Goal: Task Accomplishment & Management: Manage account settings

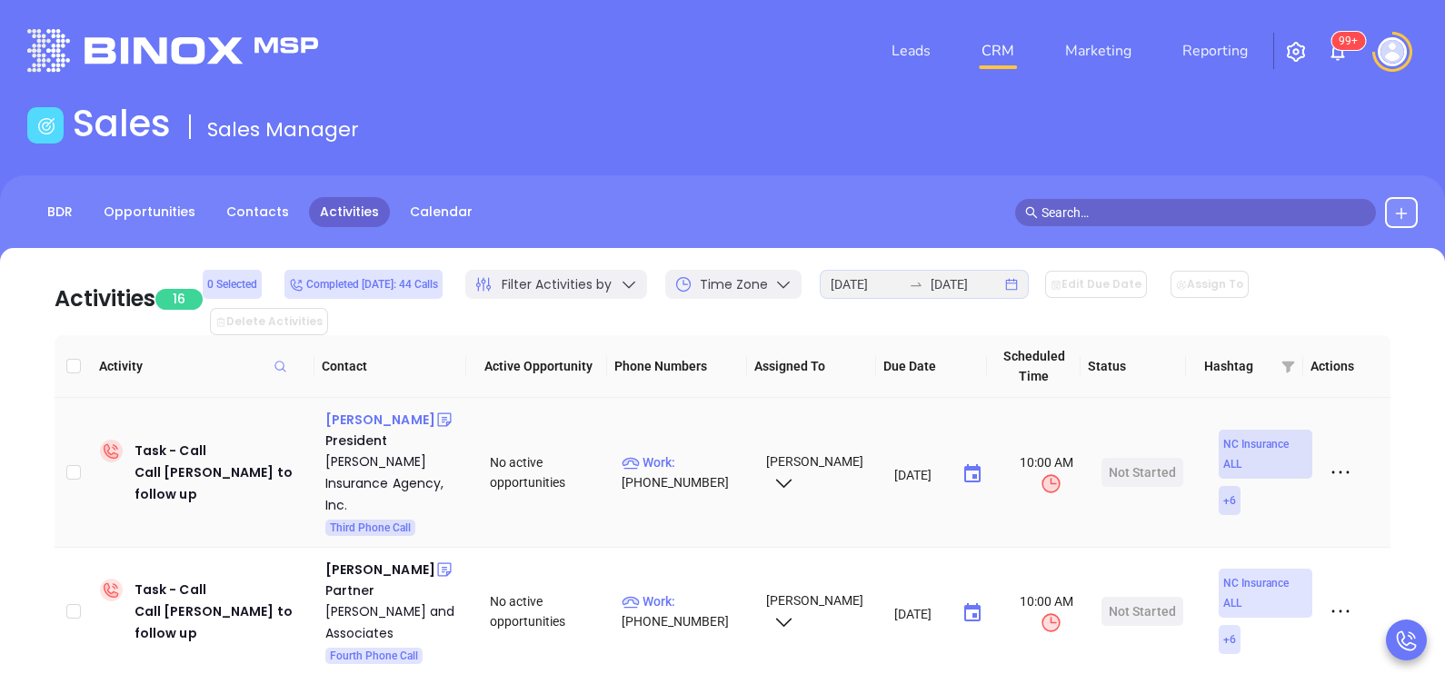
click at [335, 409] on div "[PERSON_NAME]" at bounding box center [380, 420] width 110 height 22
click at [663, 455] on span "Work :" at bounding box center [649, 462] width 54 height 15
type input "[PHONE_NUMBER]"
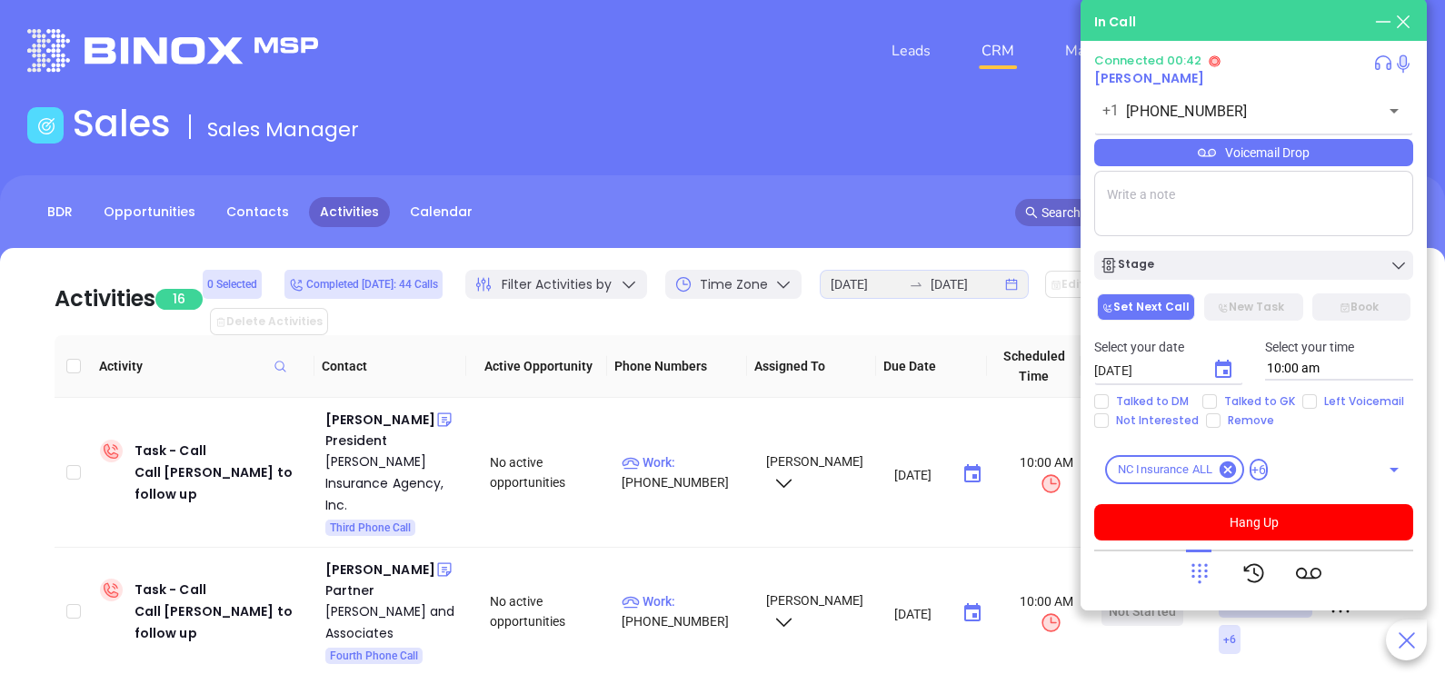
click at [1229, 154] on div "Voicemail Drop" at bounding box center [1253, 152] width 319 height 27
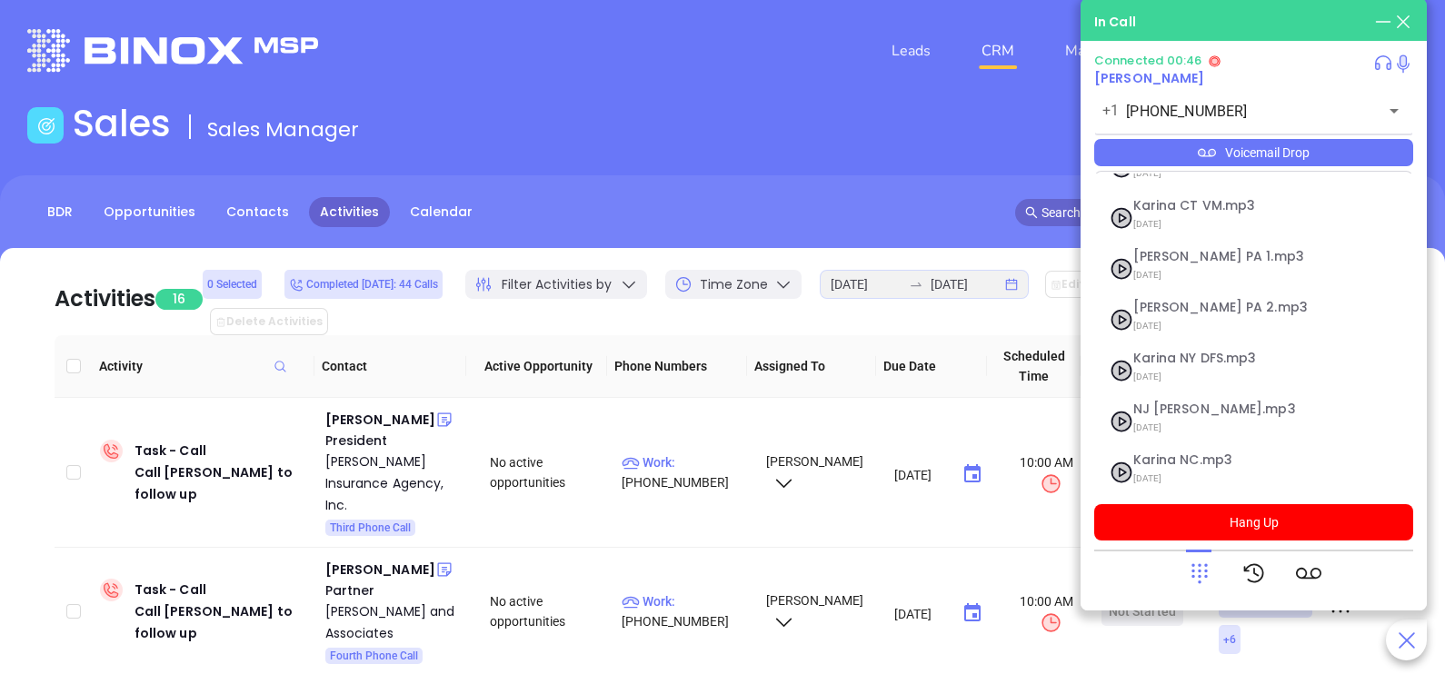
scroll to position [146, 0]
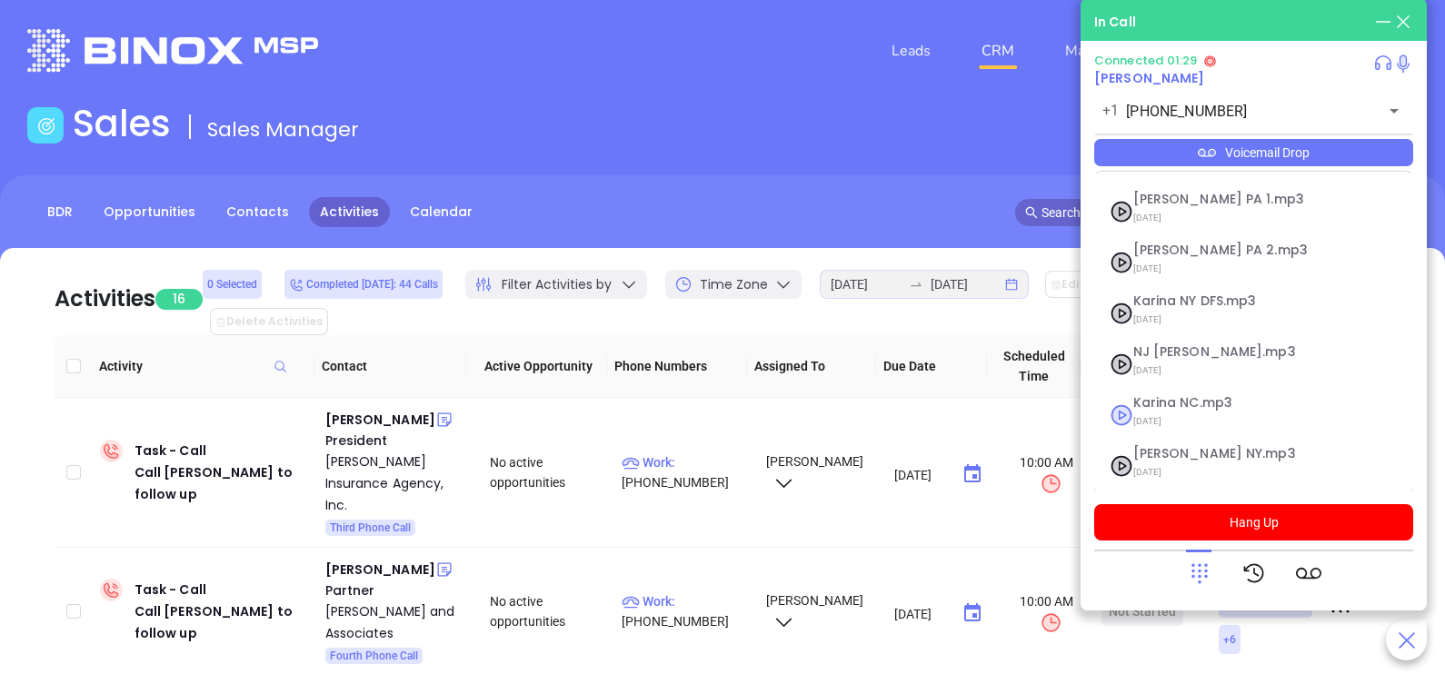
click at [1194, 413] on span "[DATE]" at bounding box center [1231, 422] width 196 height 24
checkbox input "true"
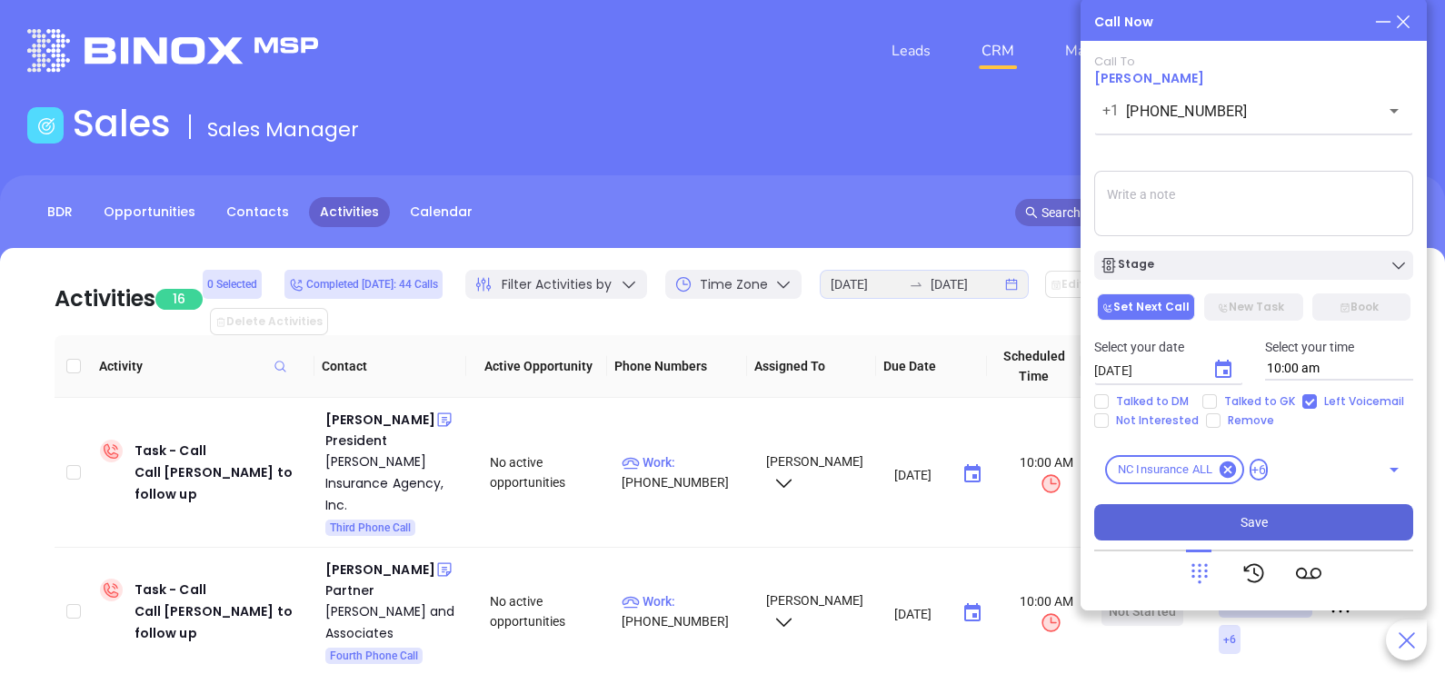
click at [1256, 517] on span "Save" at bounding box center [1254, 523] width 27 height 20
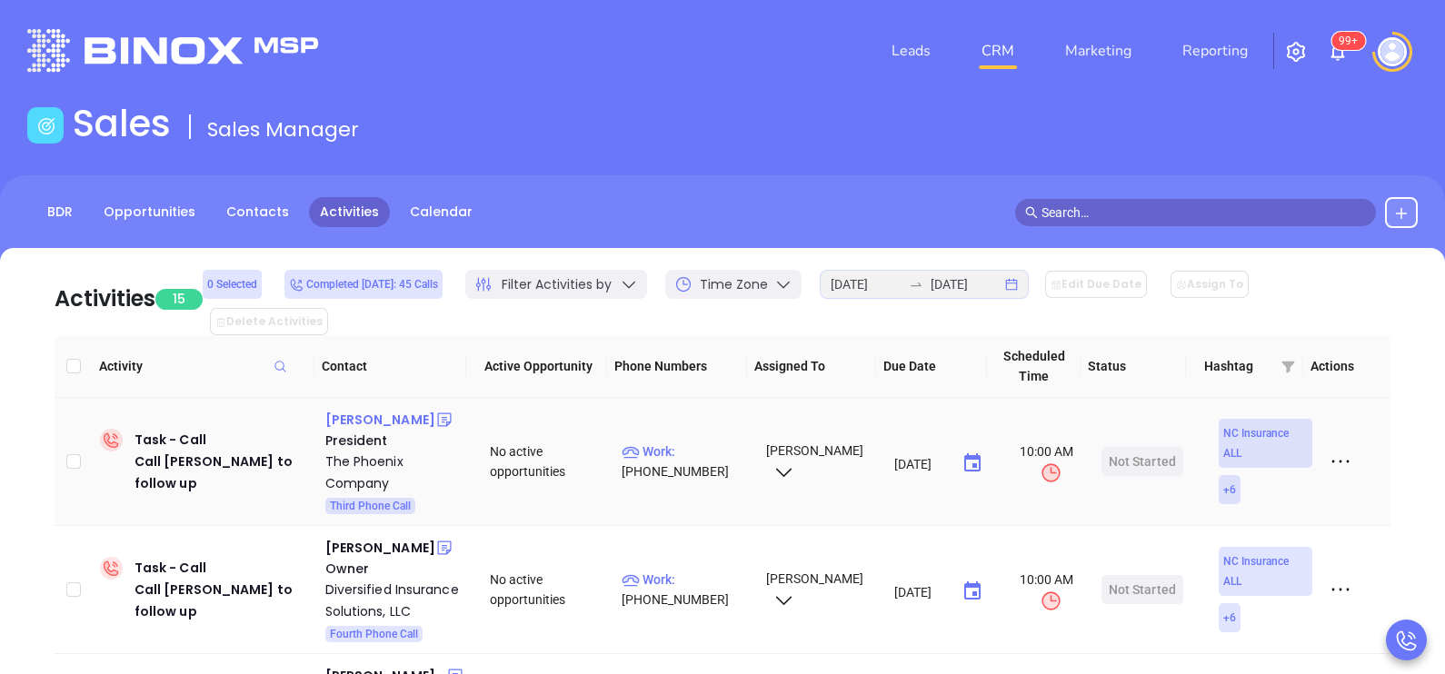
click at [401, 409] on div "[PERSON_NAME]" at bounding box center [380, 420] width 110 height 22
click at [696, 442] on p "Work : [PHONE_NUMBER]" at bounding box center [686, 462] width 128 height 40
type input "[PHONE_NUMBER]"
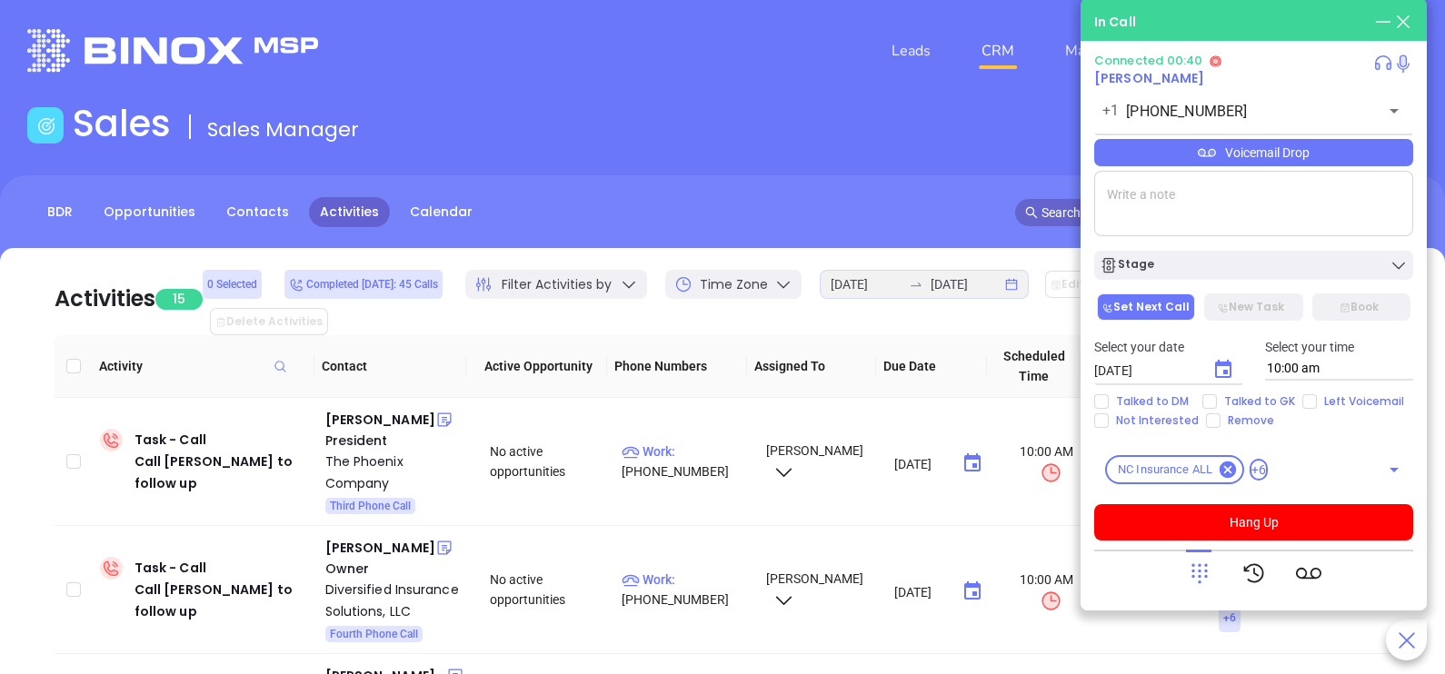
click at [1254, 153] on div "Voicemail Drop" at bounding box center [1253, 152] width 319 height 27
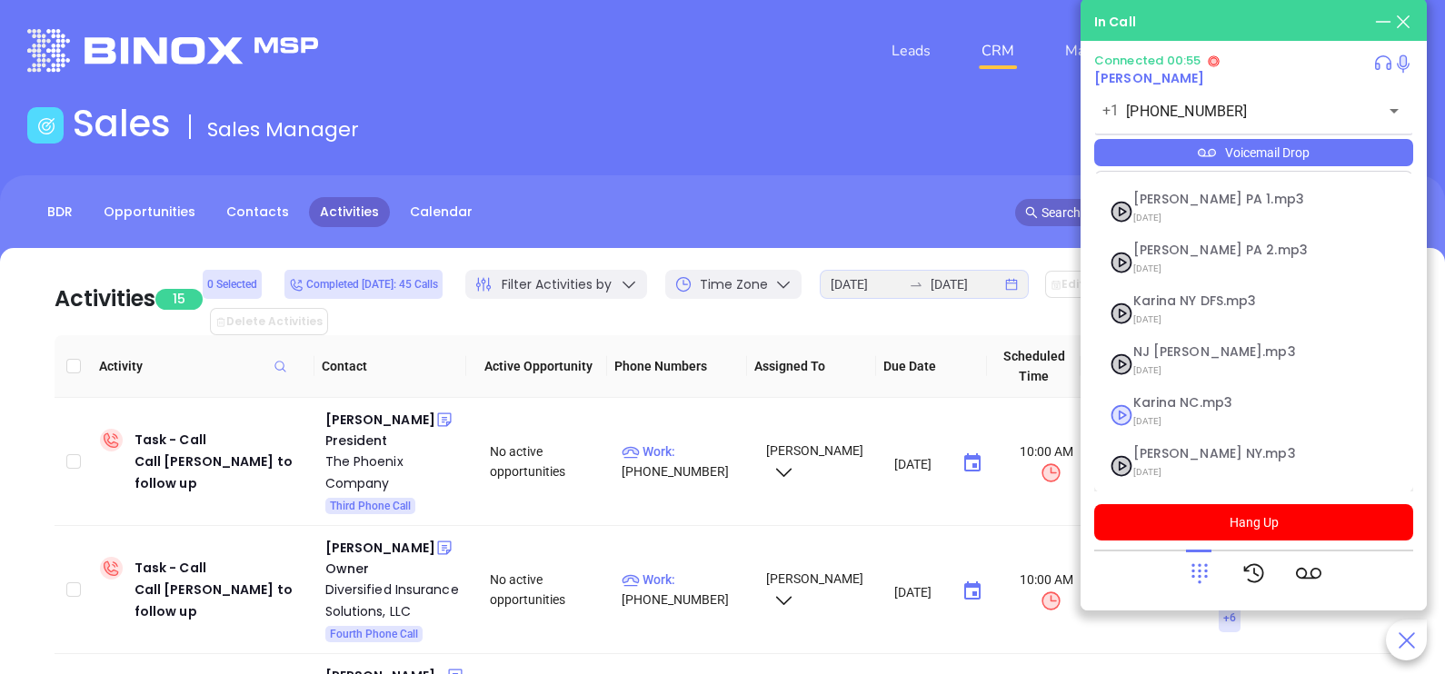
click at [1172, 400] on span "Karina NC.mp3" at bounding box center [1231, 403] width 196 height 14
checkbox input "true"
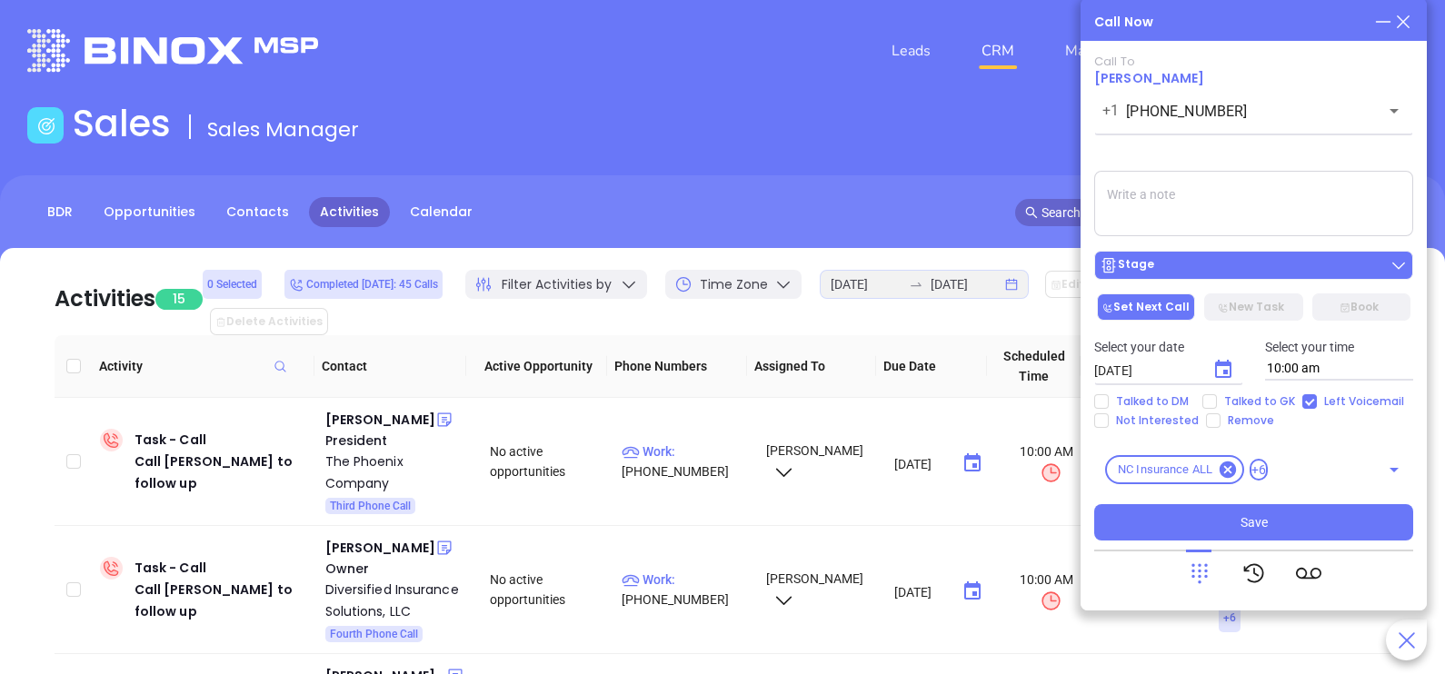
click at [1285, 274] on div "Stage" at bounding box center [1254, 265] width 308 height 18
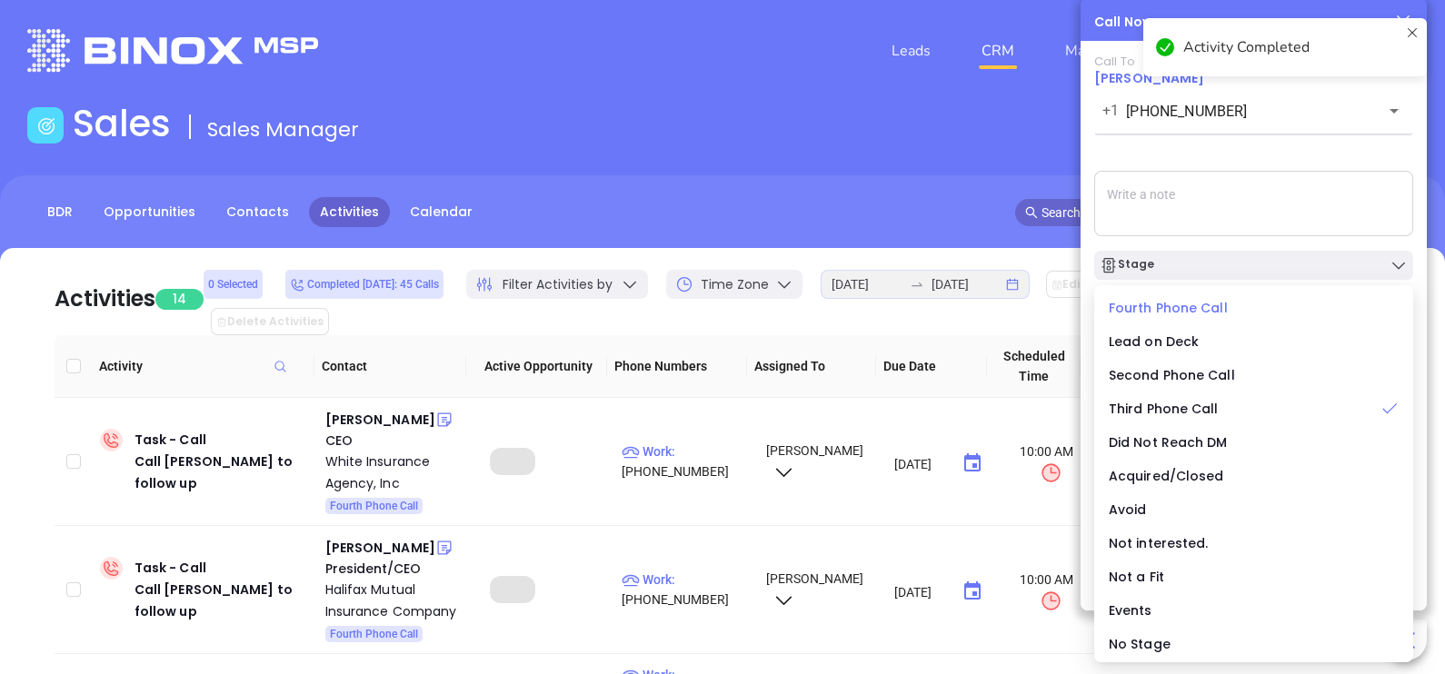
click at [1168, 308] on span "Fourth Phone Call" at bounding box center [1168, 308] width 119 height 18
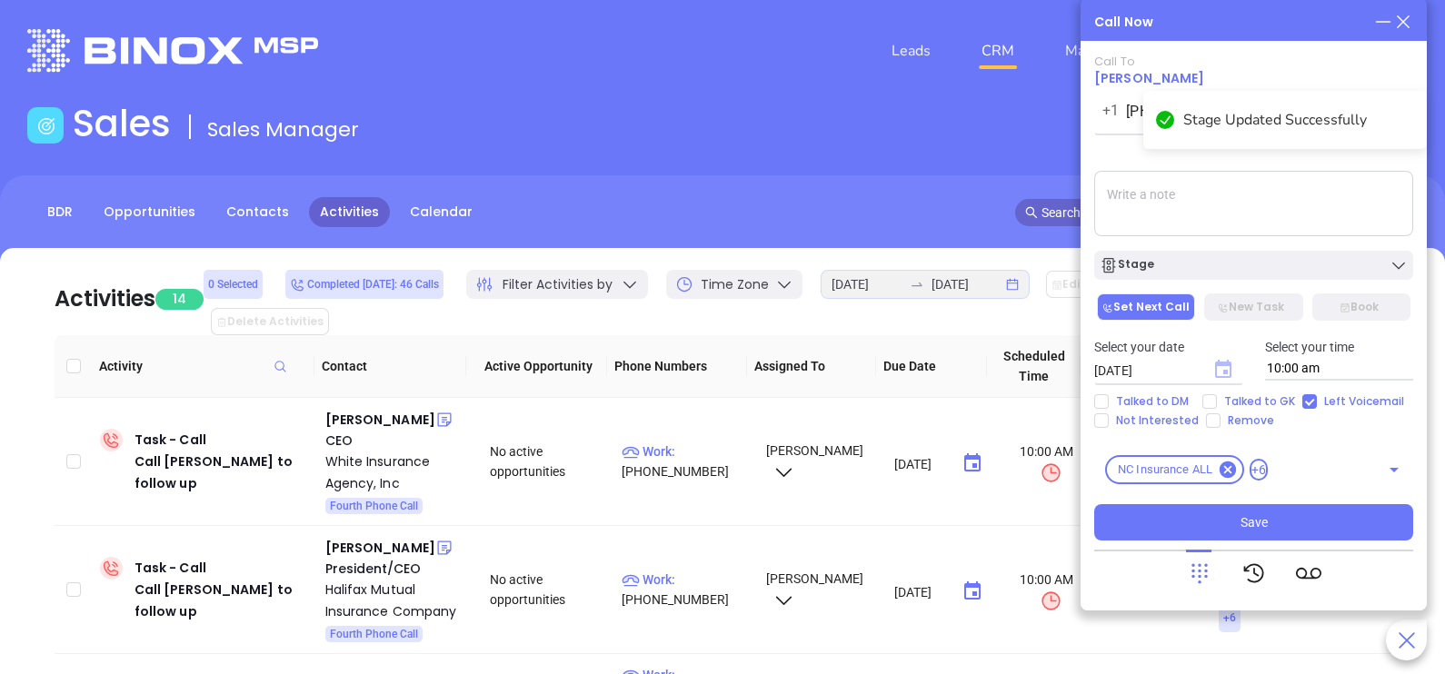
click at [1215, 369] on icon "Choose date, selected date is Sep 27, 2025" at bounding box center [1223, 369] width 16 height 18
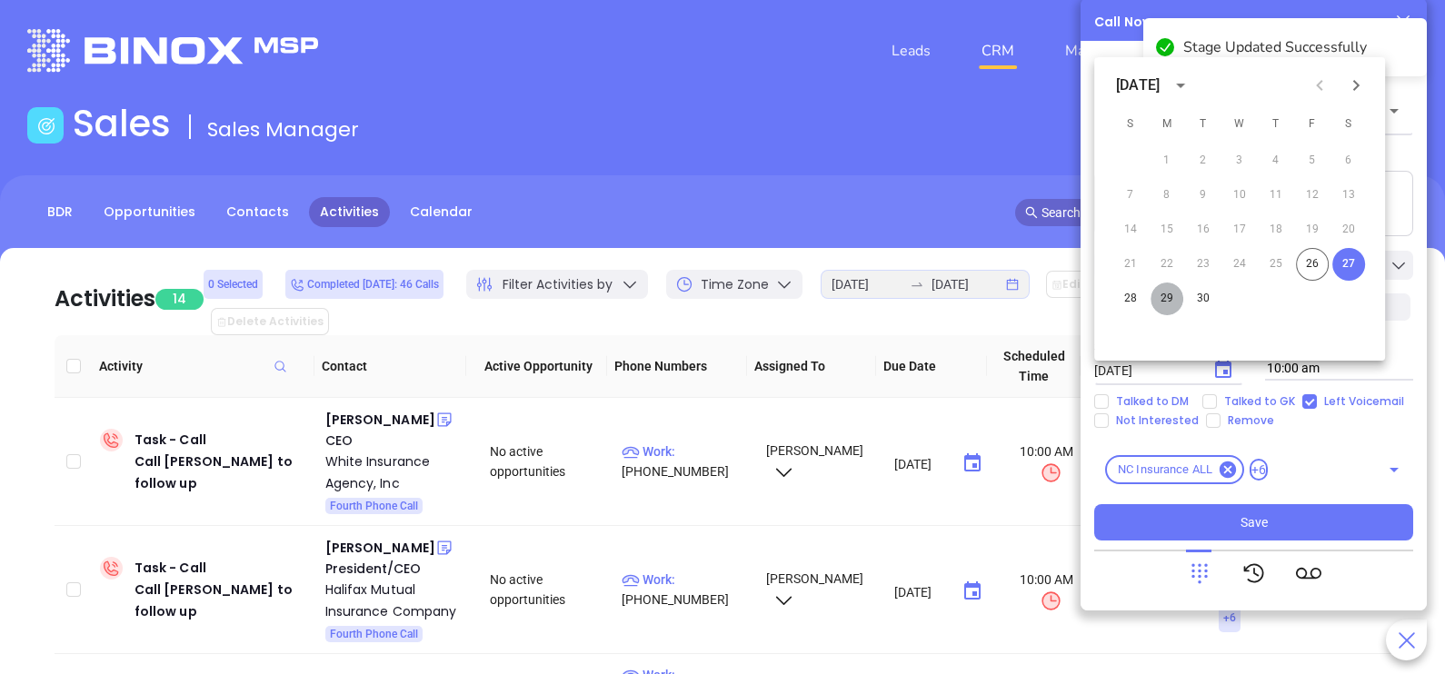
click at [1161, 299] on button "29" at bounding box center [1167, 299] width 33 height 33
type input "[DATE]"
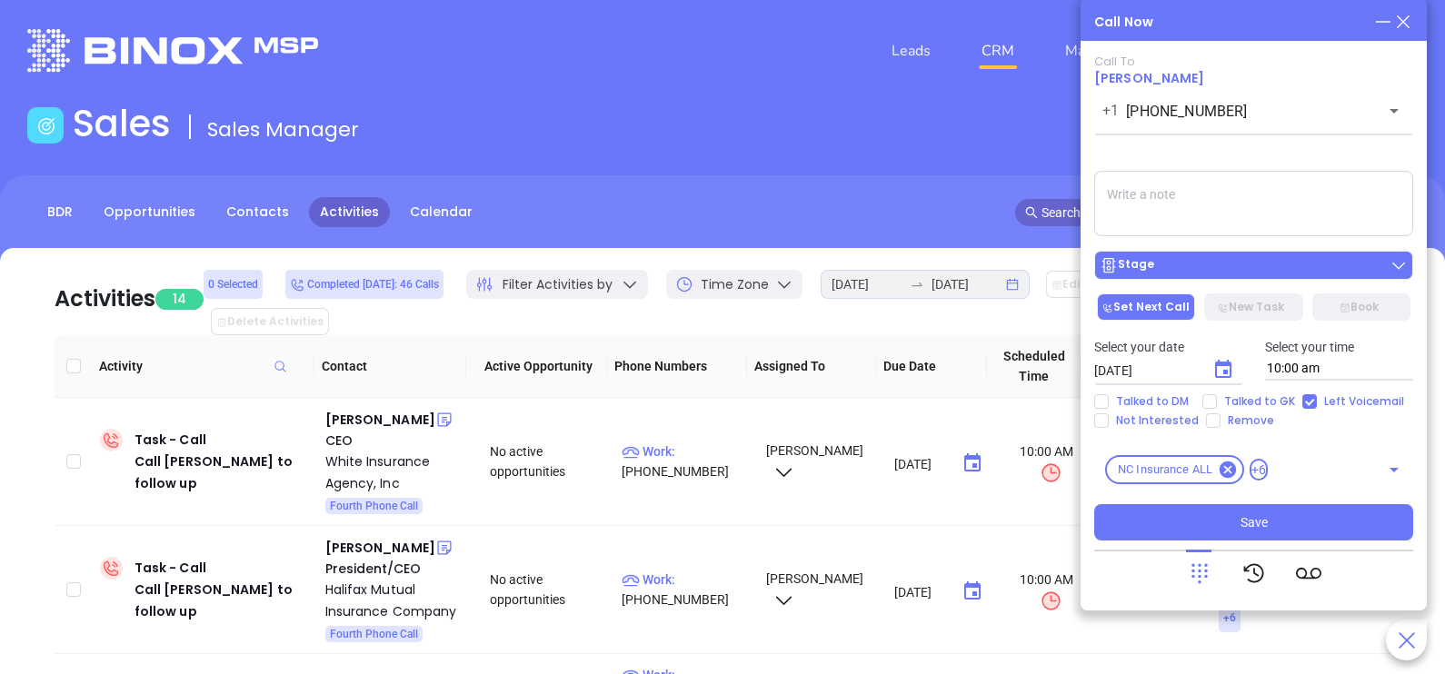
click at [1215, 266] on div "Stage" at bounding box center [1254, 265] width 308 height 18
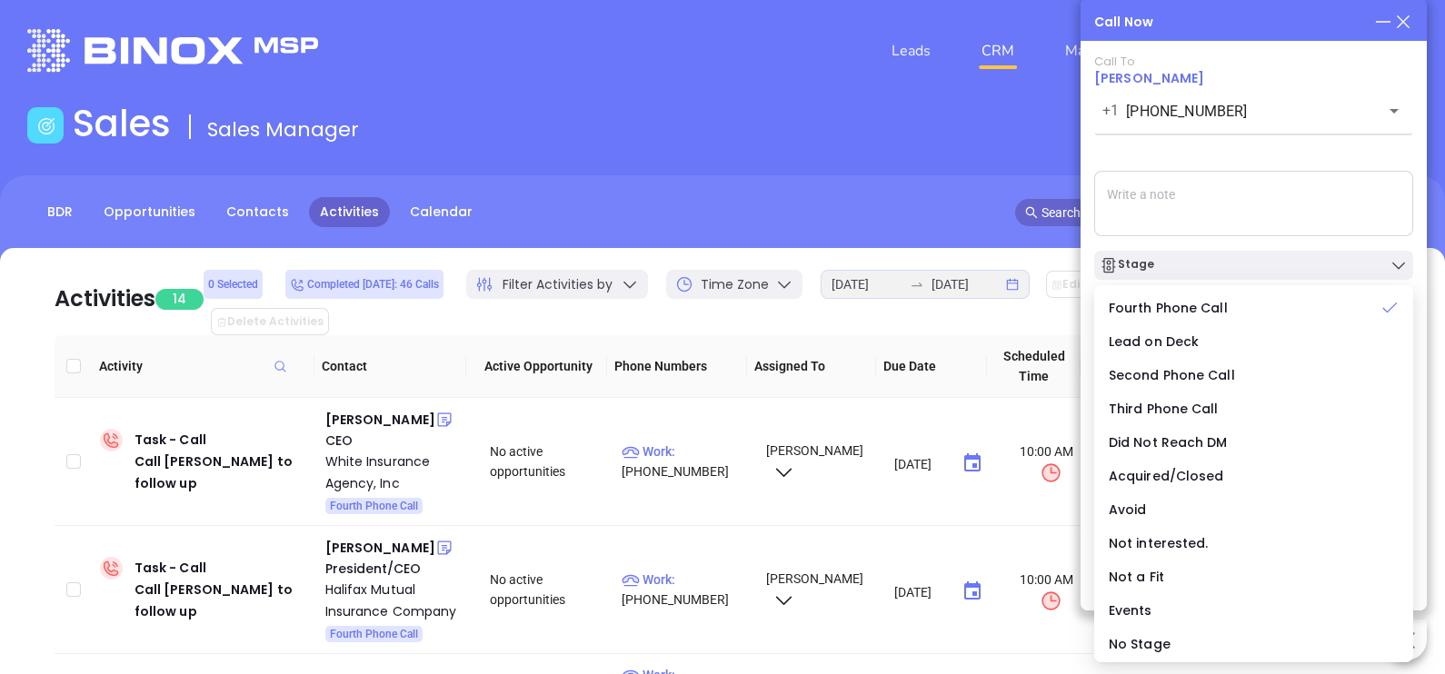
click at [1300, 198] on textarea at bounding box center [1253, 203] width 319 height 65
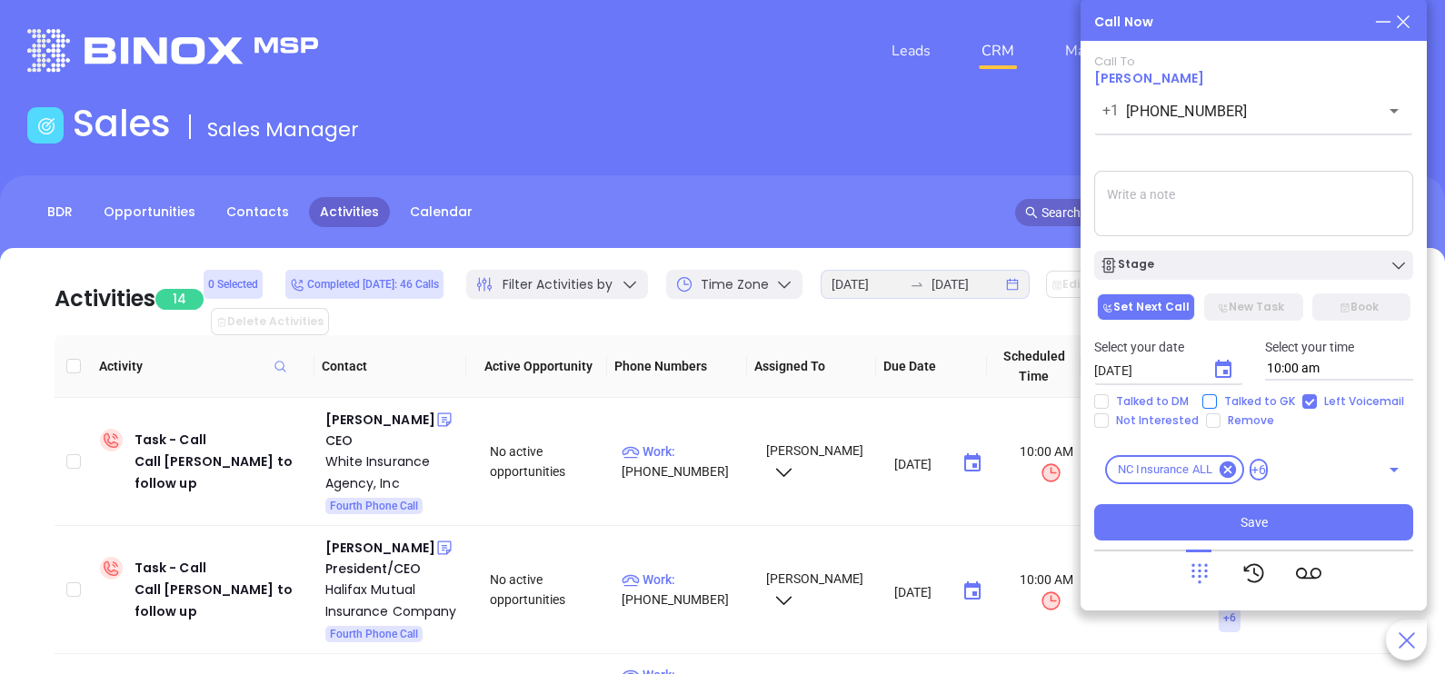
click at [1277, 407] on span "Talked to GK" at bounding box center [1259, 401] width 85 height 15
click at [1217, 407] on input "Talked to GK" at bounding box center [1209, 401] width 15 height 15
checkbox input "true"
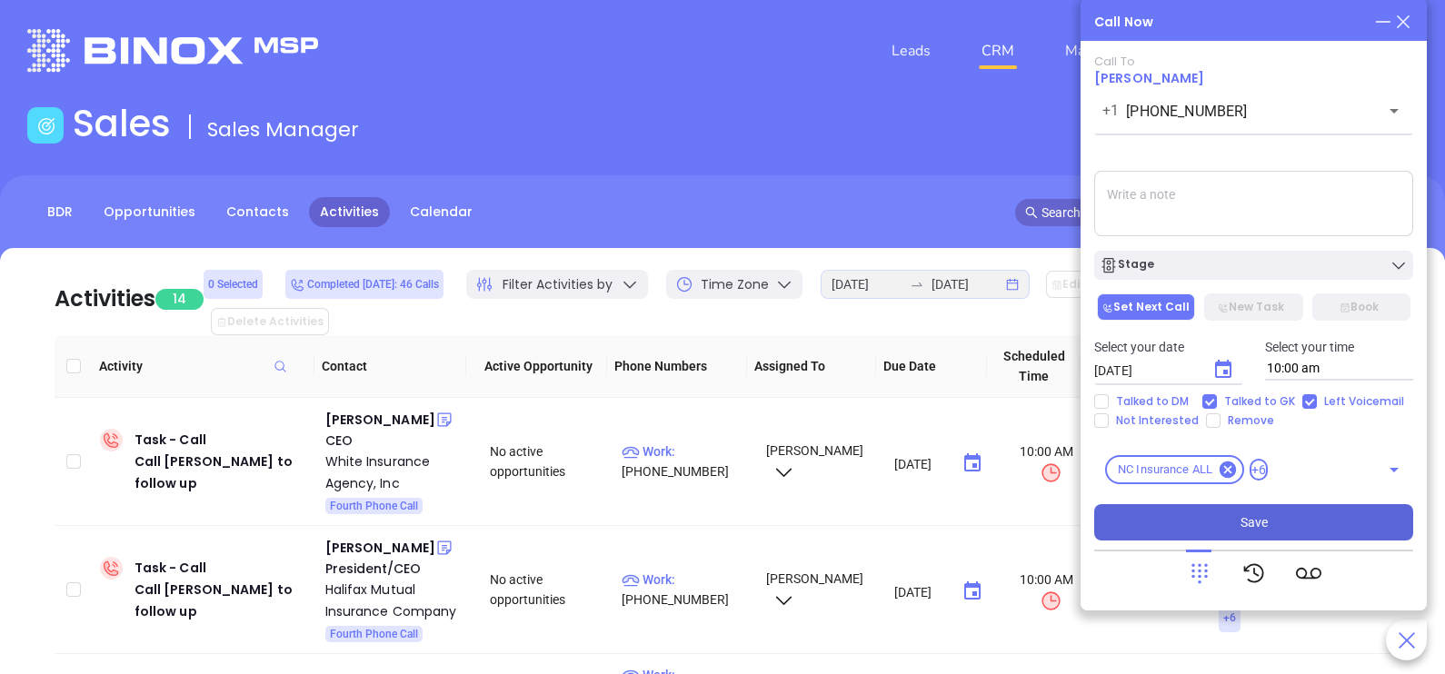
click at [1284, 517] on button "Save" at bounding box center [1253, 522] width 319 height 36
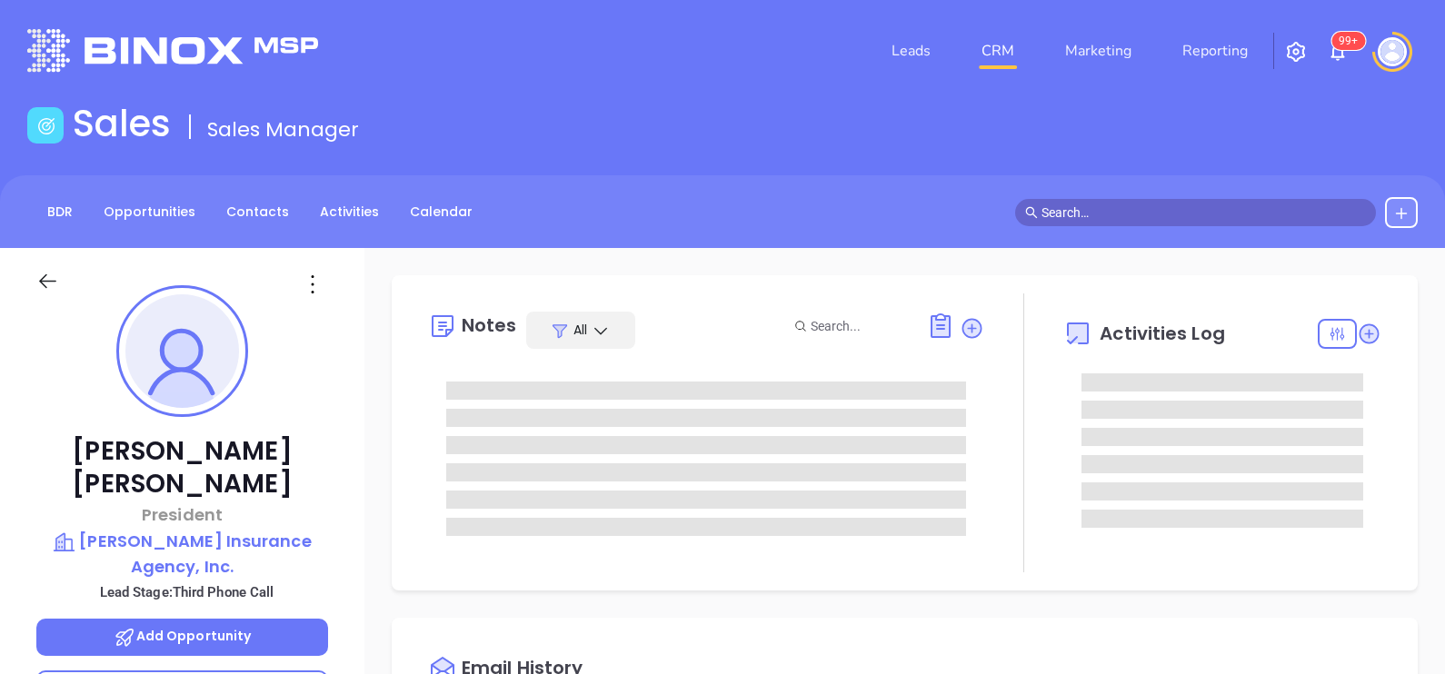
type input "[PERSON_NAME]"
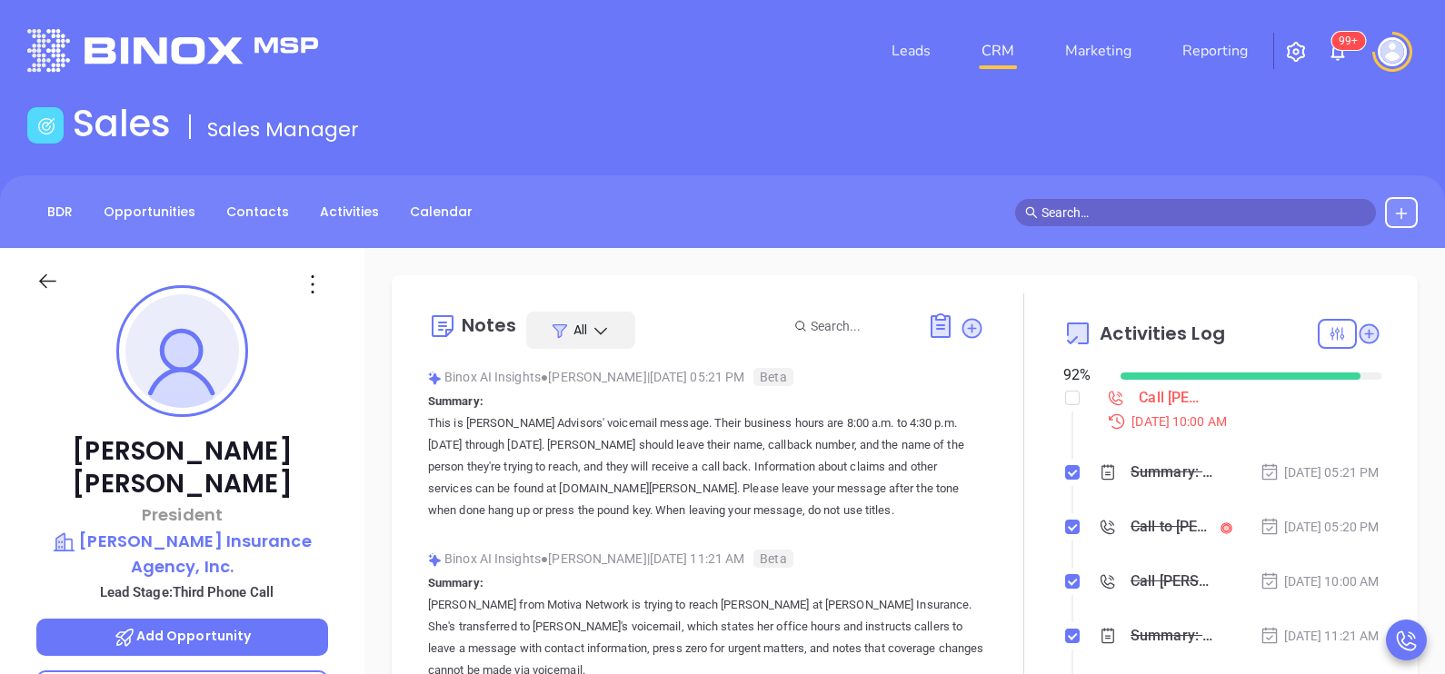
scroll to position [527, 0]
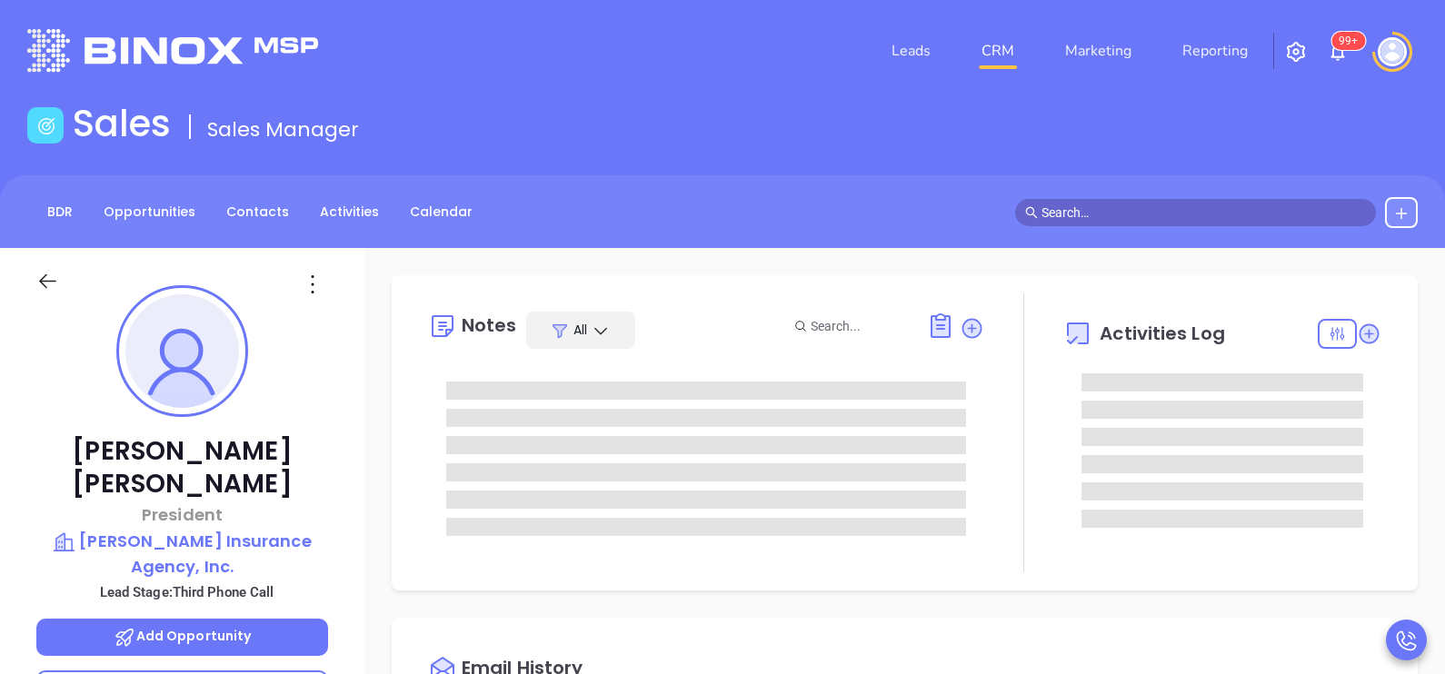
type input "[DATE]"
type input "[PERSON_NAME]"
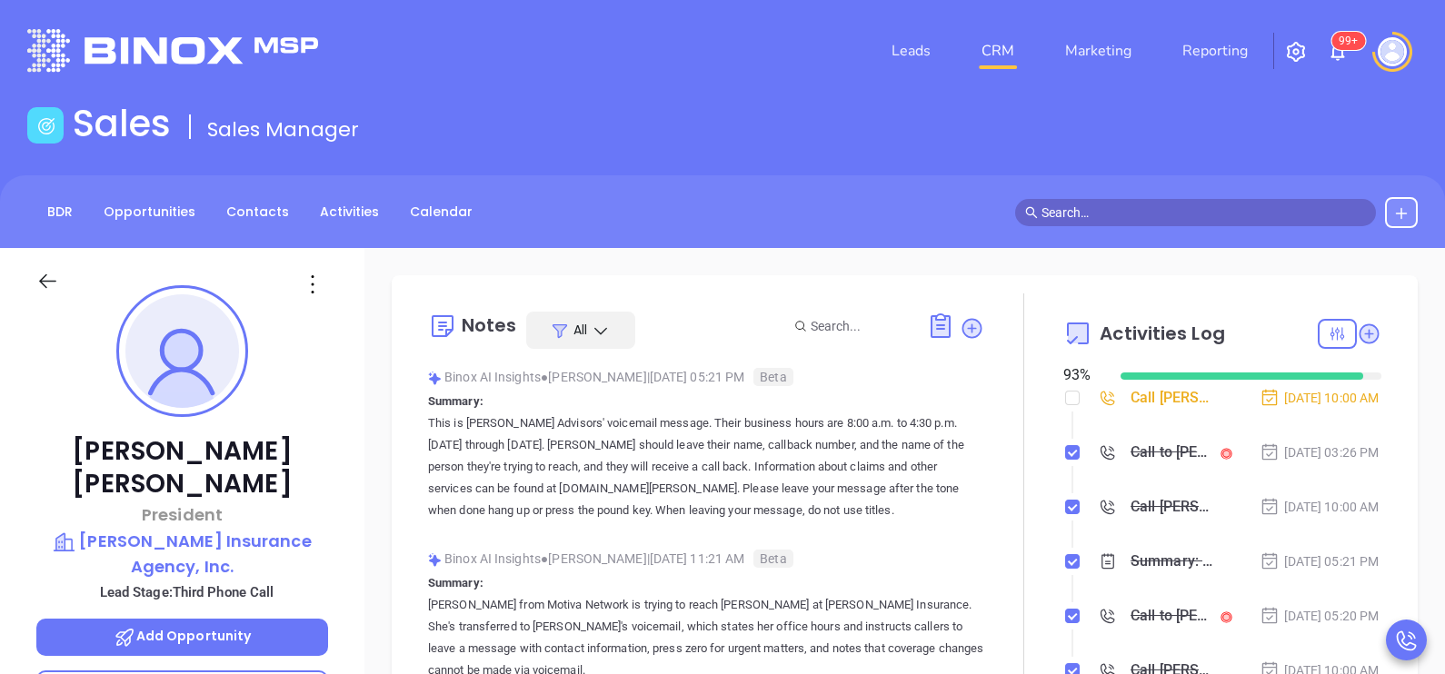
click at [1328, 495] on li "Call to Alanna Messimore Sep 26, 2025 | 03:26 PM" at bounding box center [1225, 470] width 314 height 50
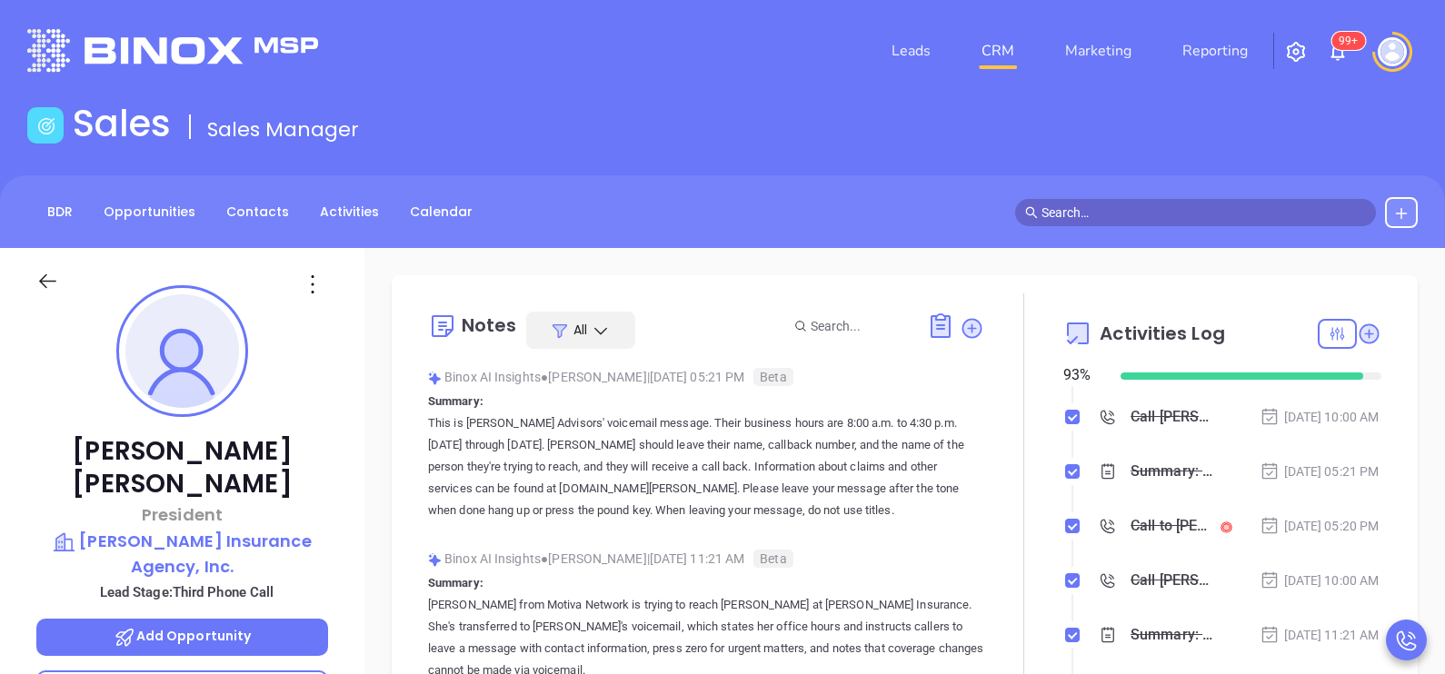
scroll to position [0, 0]
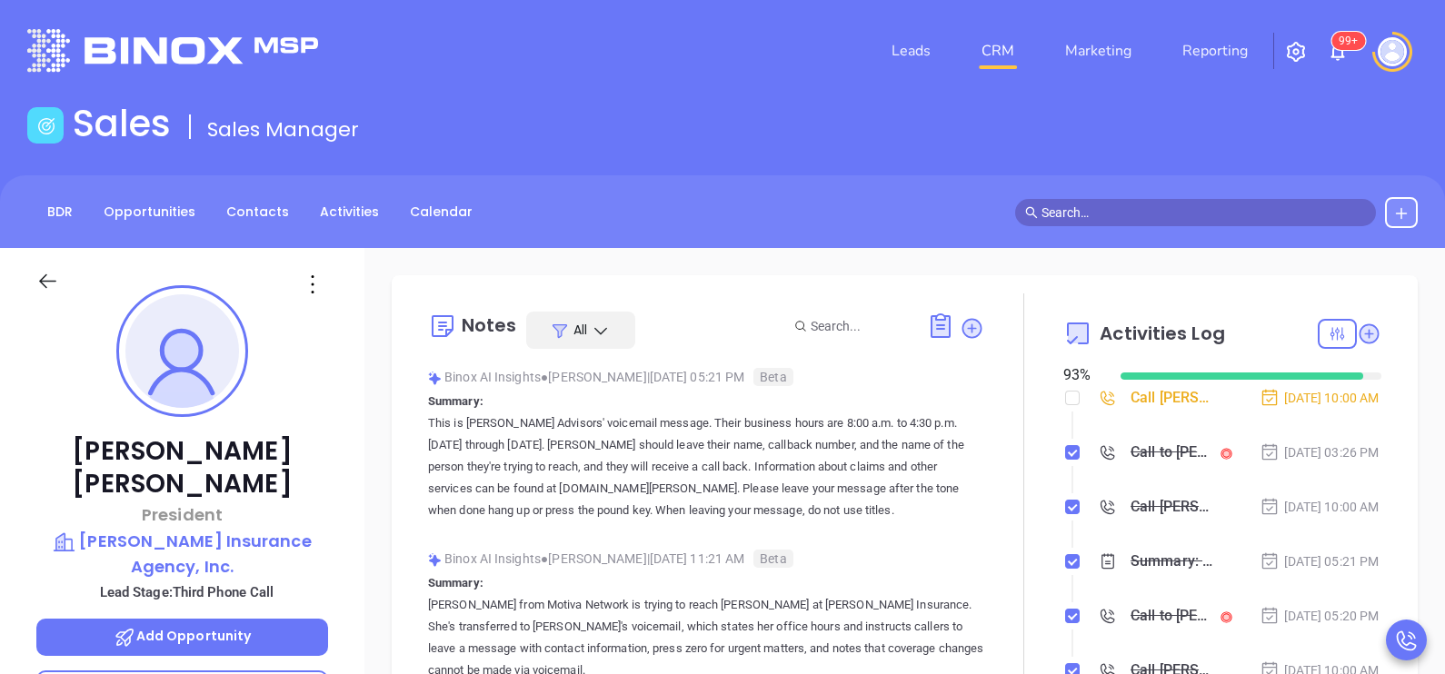
click at [1166, 408] on div "Call [PERSON_NAME] to follow up" at bounding box center [1172, 397] width 82 height 27
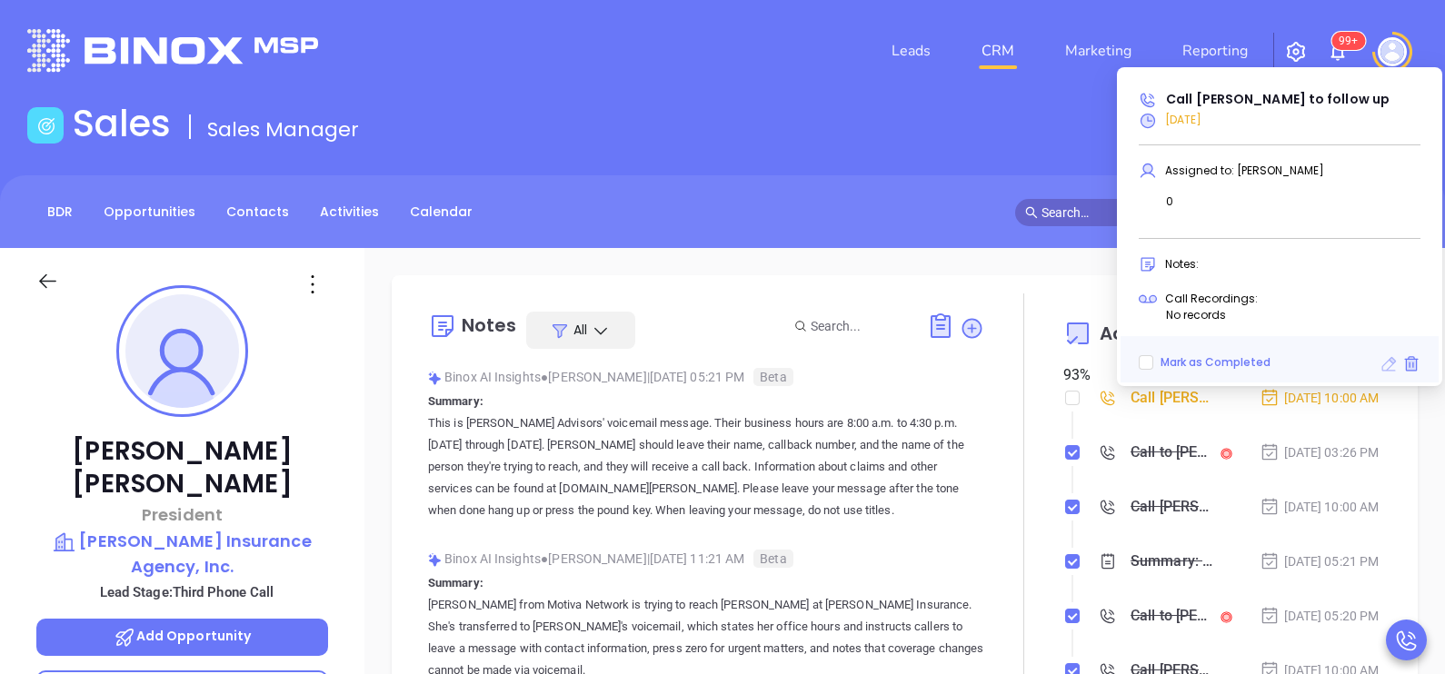
click at [1390, 359] on icon at bounding box center [1389, 364] width 15 height 15
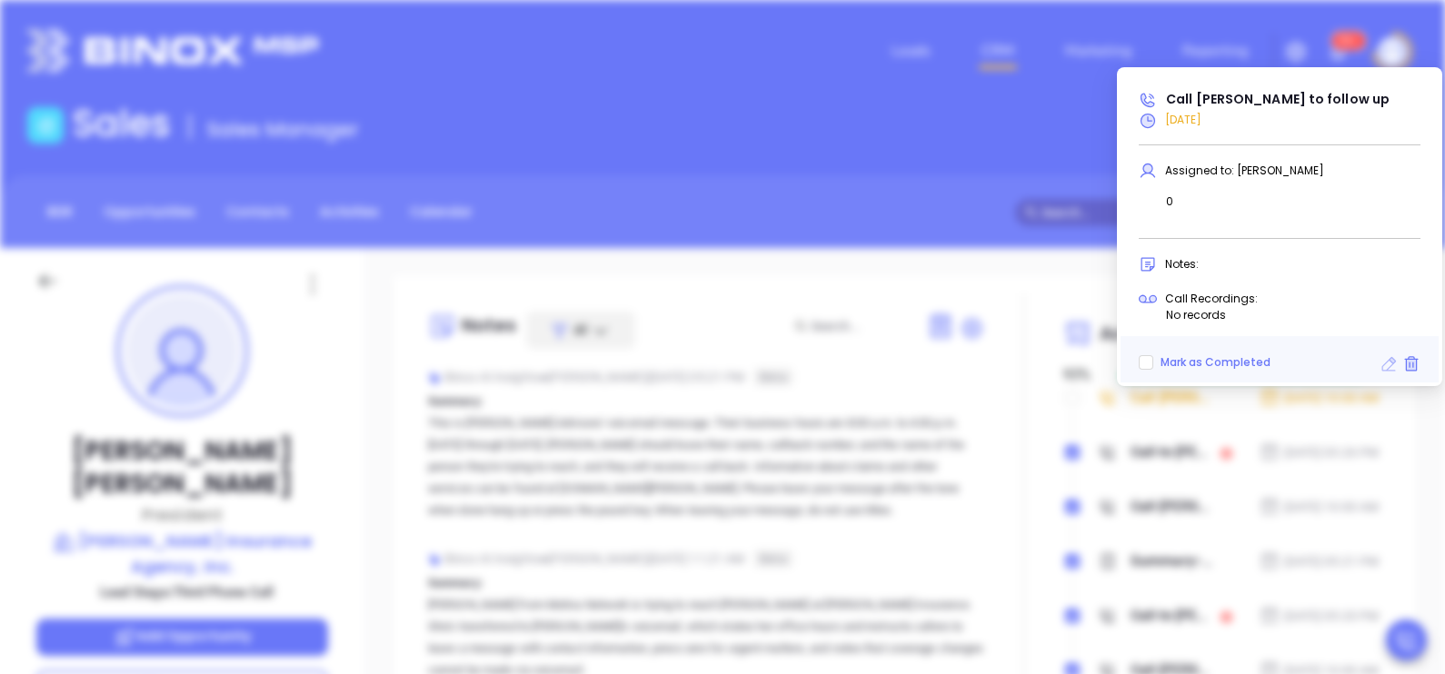
type input "[DATE]"
type input "Call [PERSON_NAME] to follow up"
type input "Call"
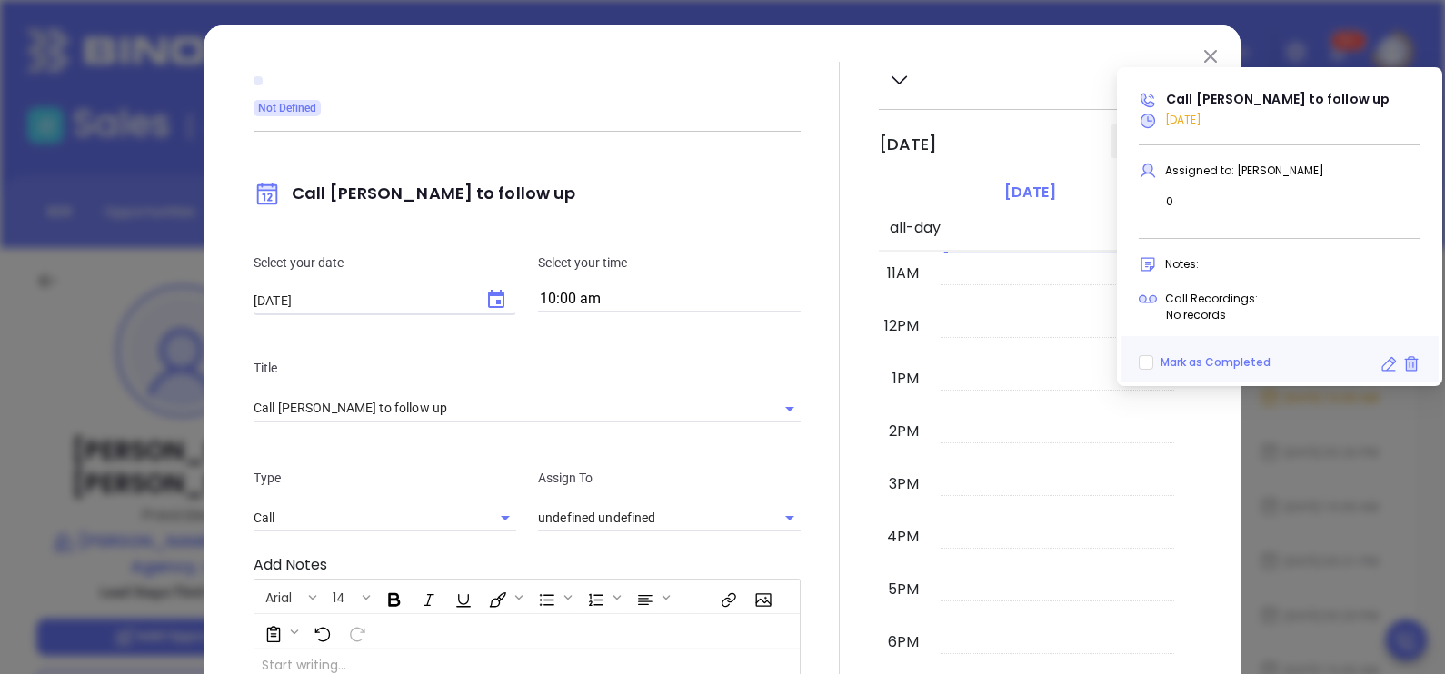
type input "[PERSON_NAME]"
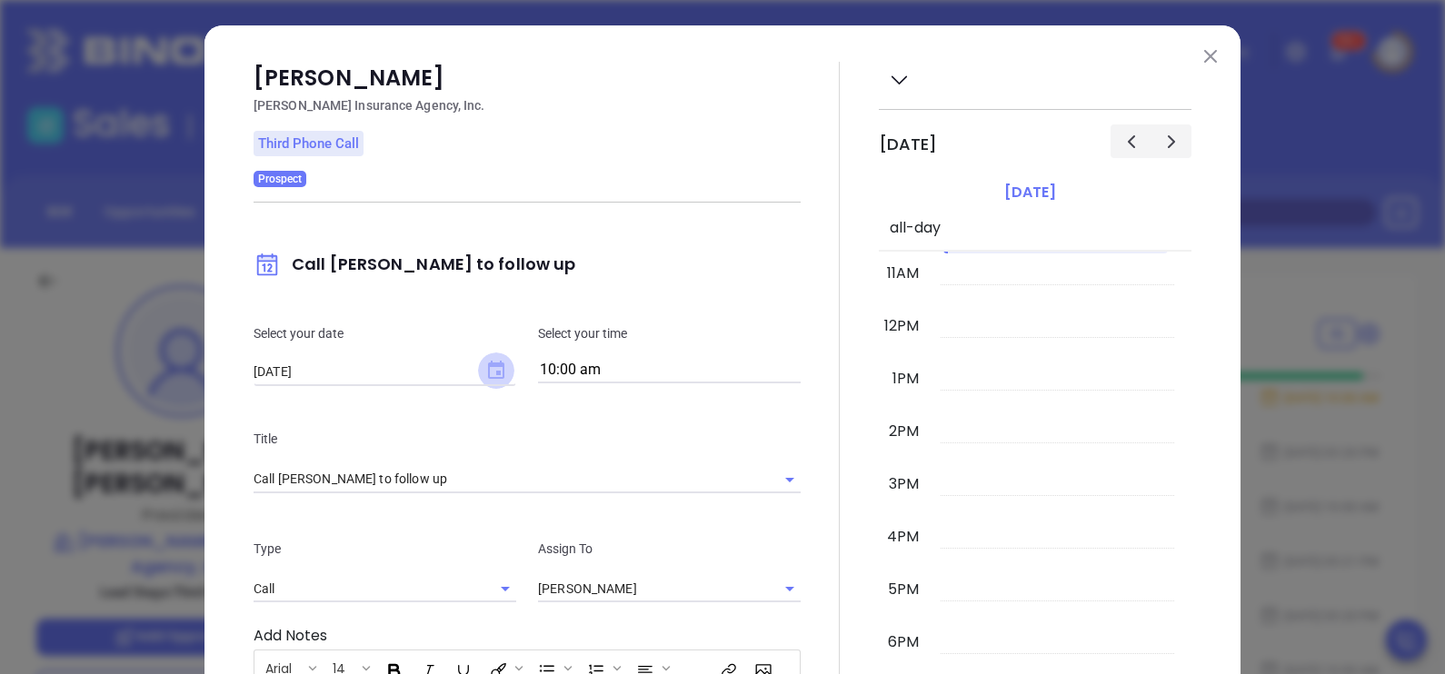
click at [488, 372] on icon "Choose date, selected date is Sep 27, 2025" at bounding box center [496, 370] width 16 height 18
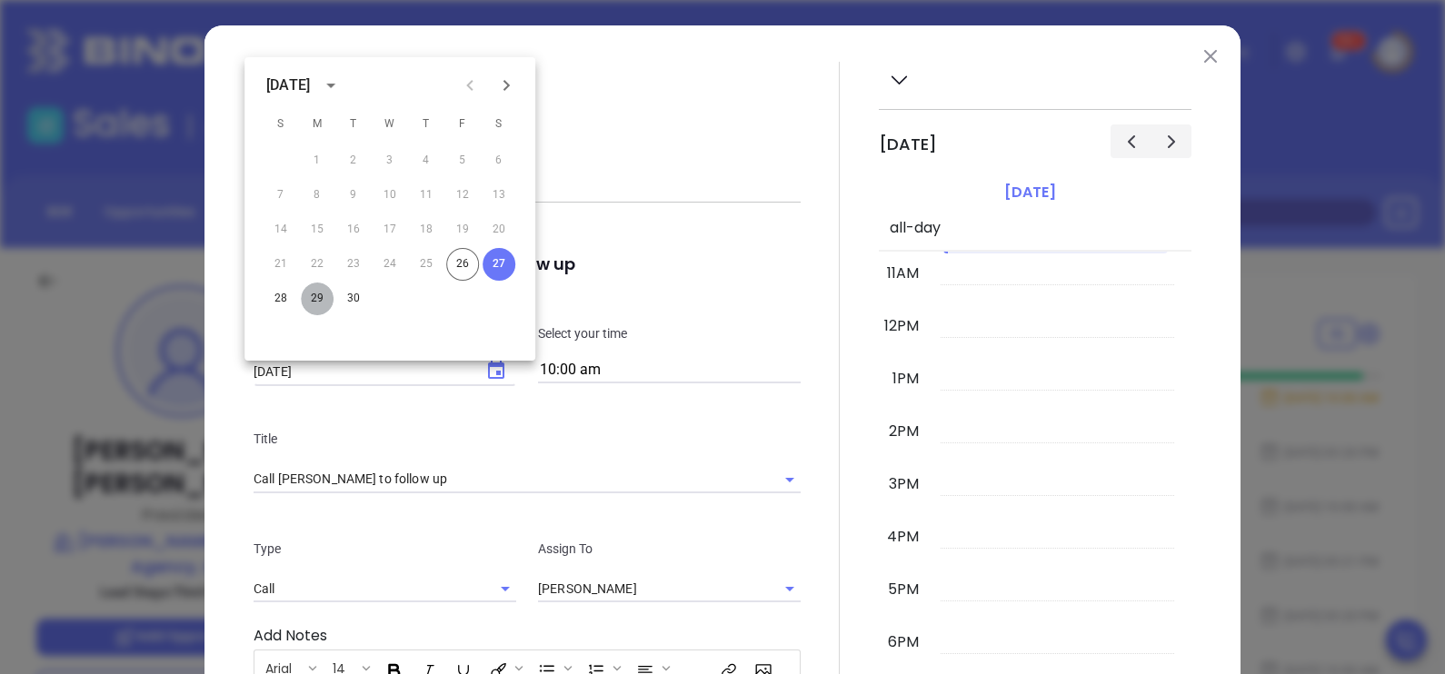
click at [326, 296] on button "29" at bounding box center [317, 299] width 33 height 33
type input "[DATE]"
click at [782, 432] on p "Title" at bounding box center [527, 439] width 547 height 20
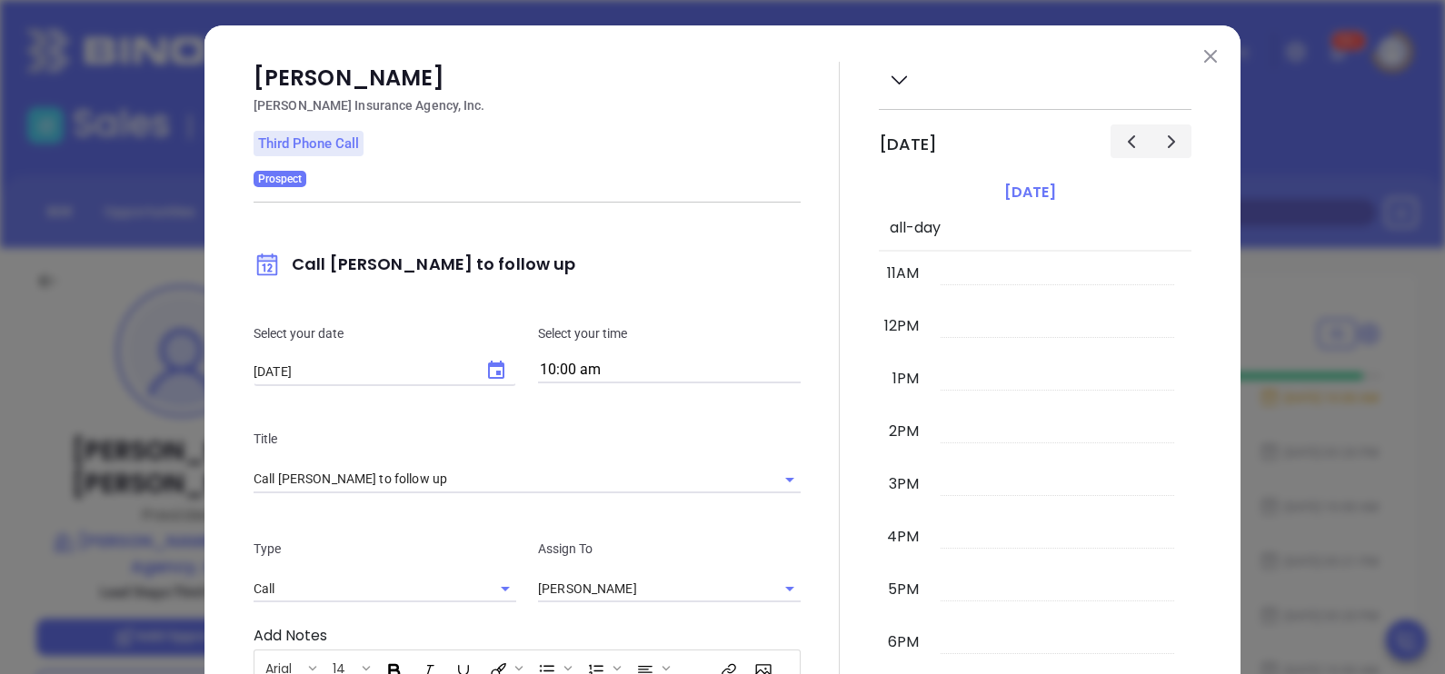
scroll to position [372, 0]
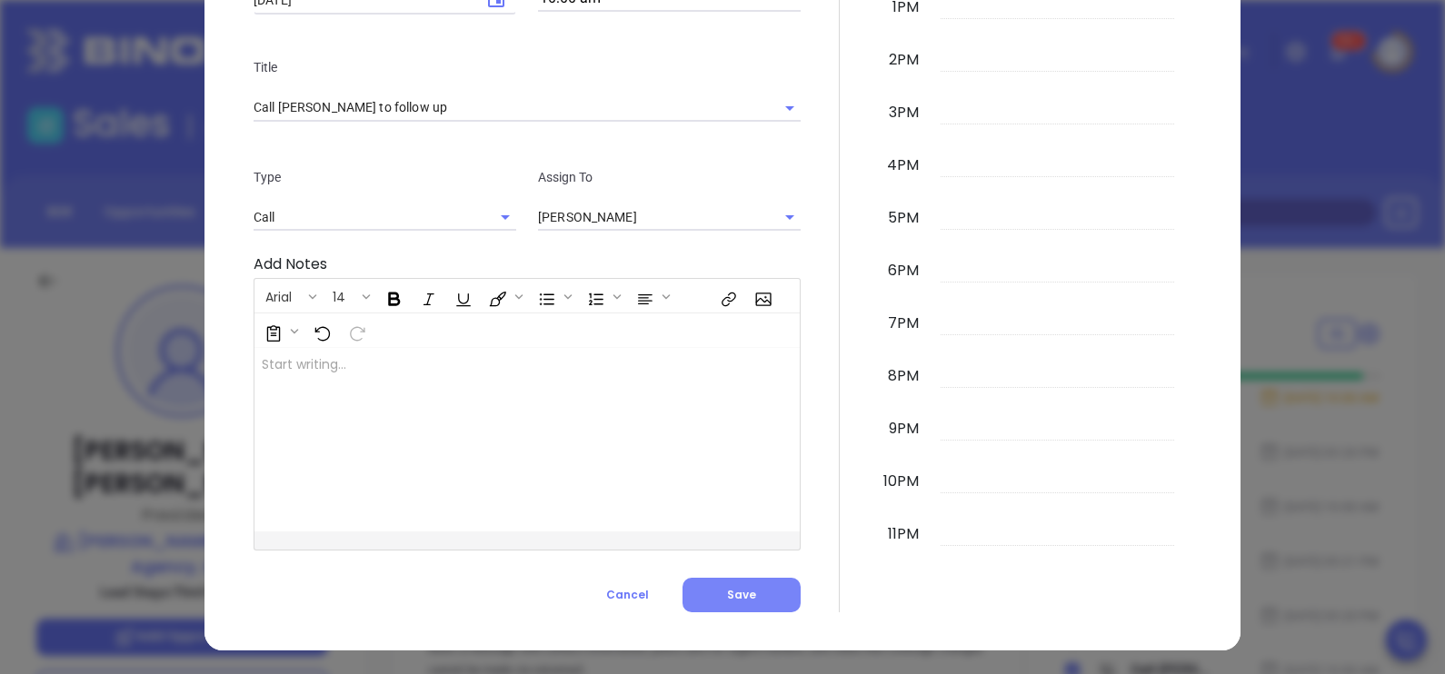
click at [746, 597] on span "Save" at bounding box center [741, 594] width 29 height 15
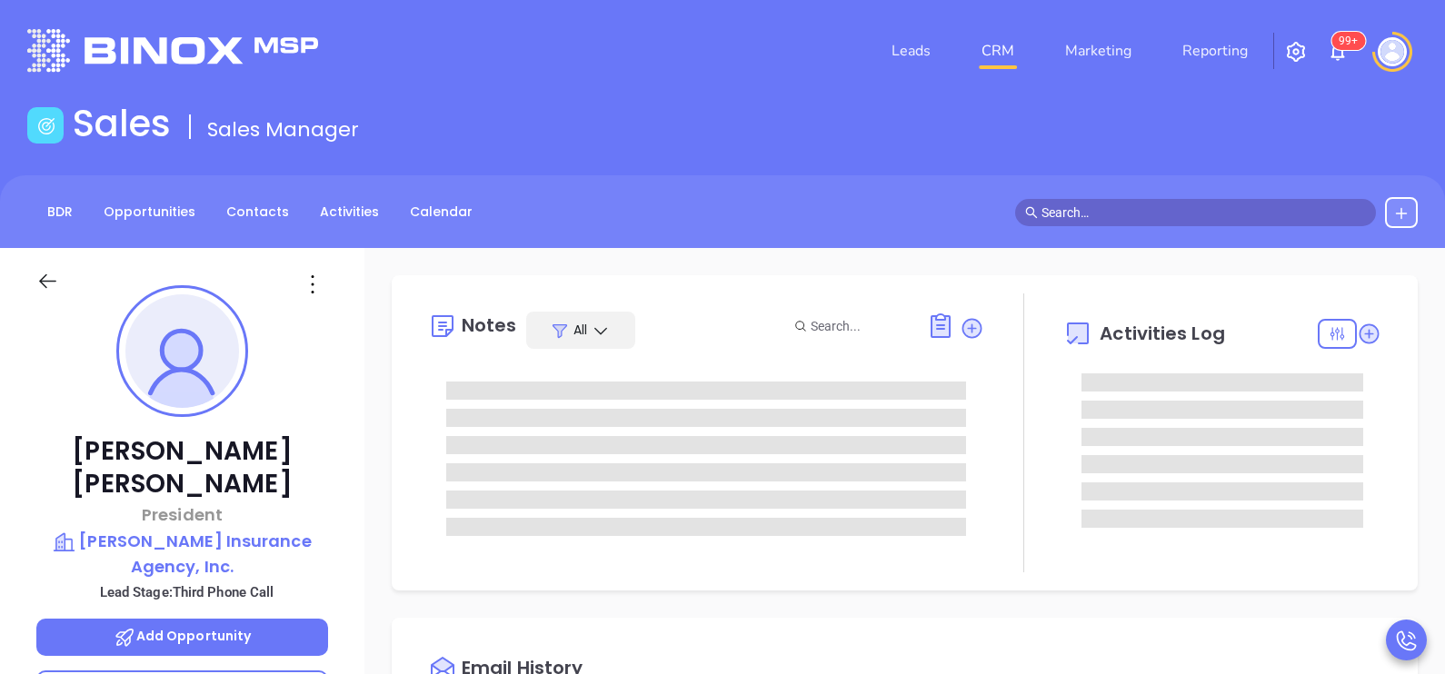
click at [340, 574] on div "Alanna Messimore President Jones Insurance Agency, Inc. Lead Stage: Third Phone…" at bounding box center [182, 669] width 364 height 843
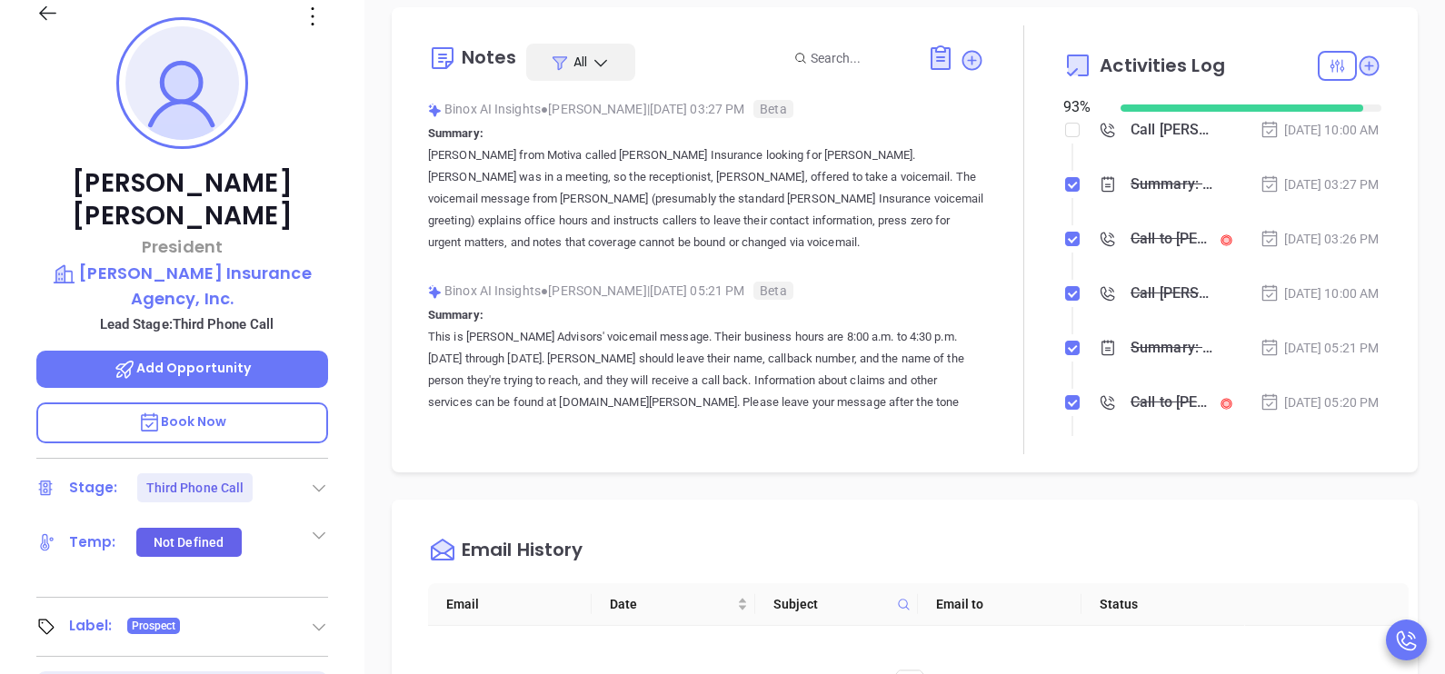
scroll to position [500, 0]
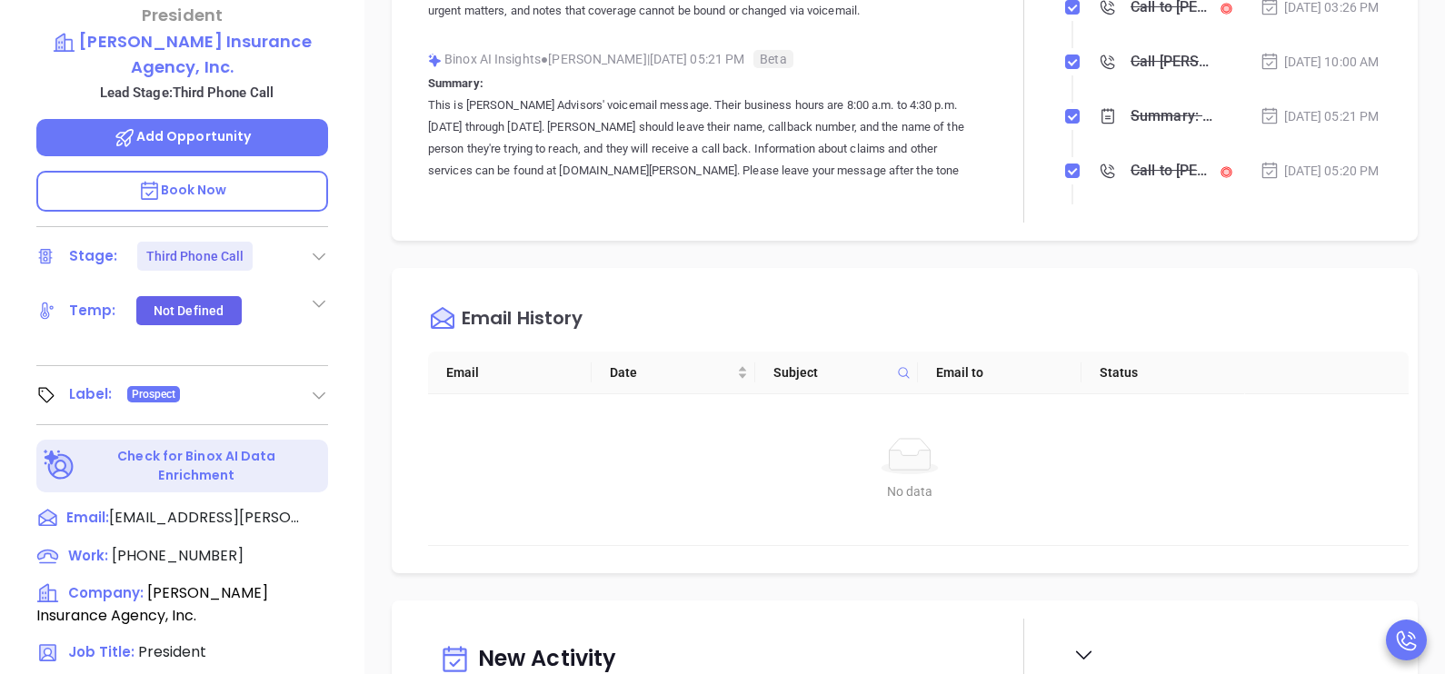
click at [315, 247] on icon at bounding box center [319, 256] width 18 height 18
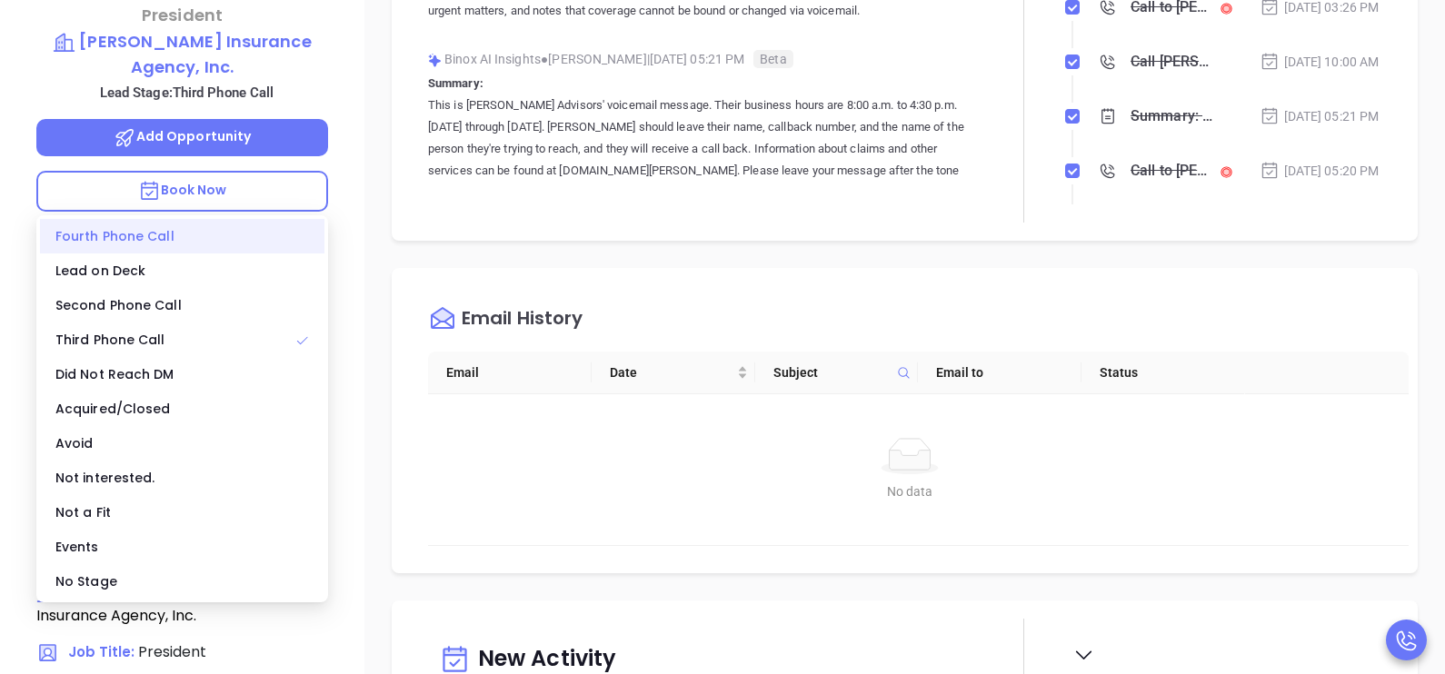
click at [145, 244] on div "Fourth Phone Call" at bounding box center [182, 236] width 284 height 35
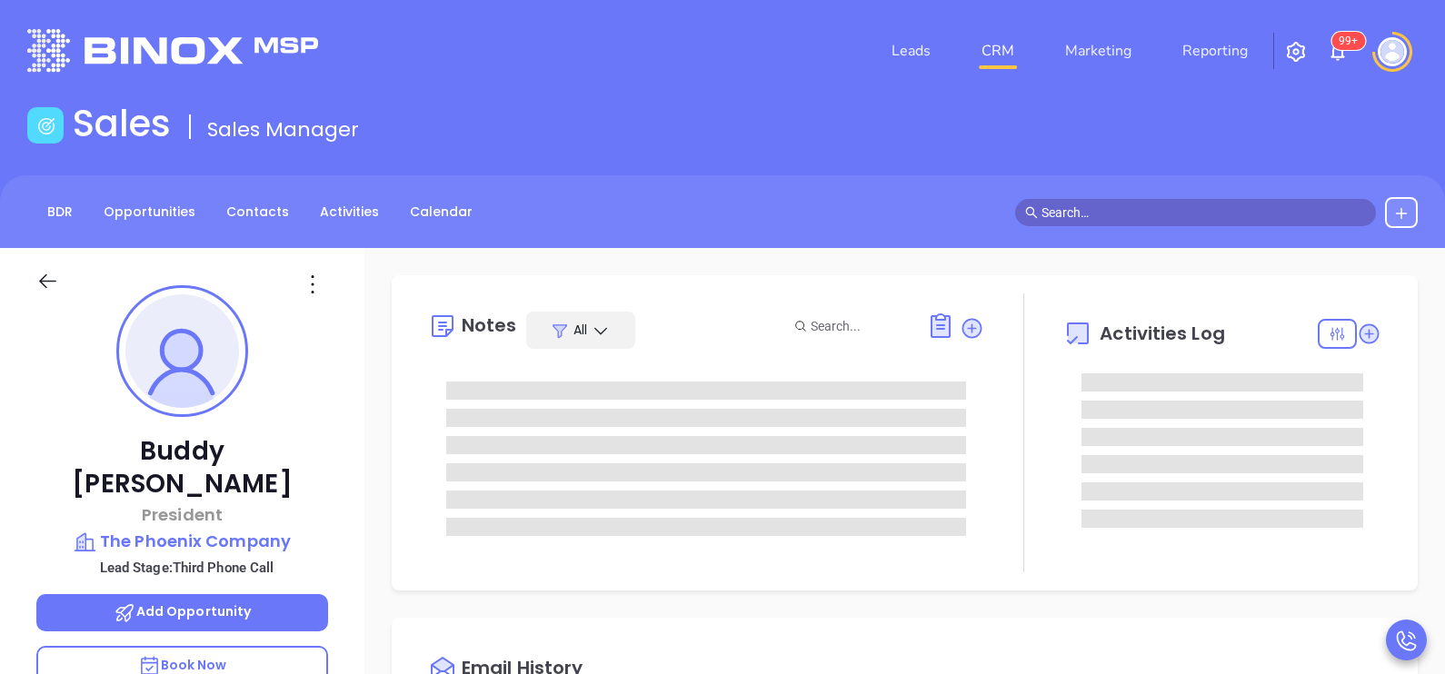
type input "[PERSON_NAME]"
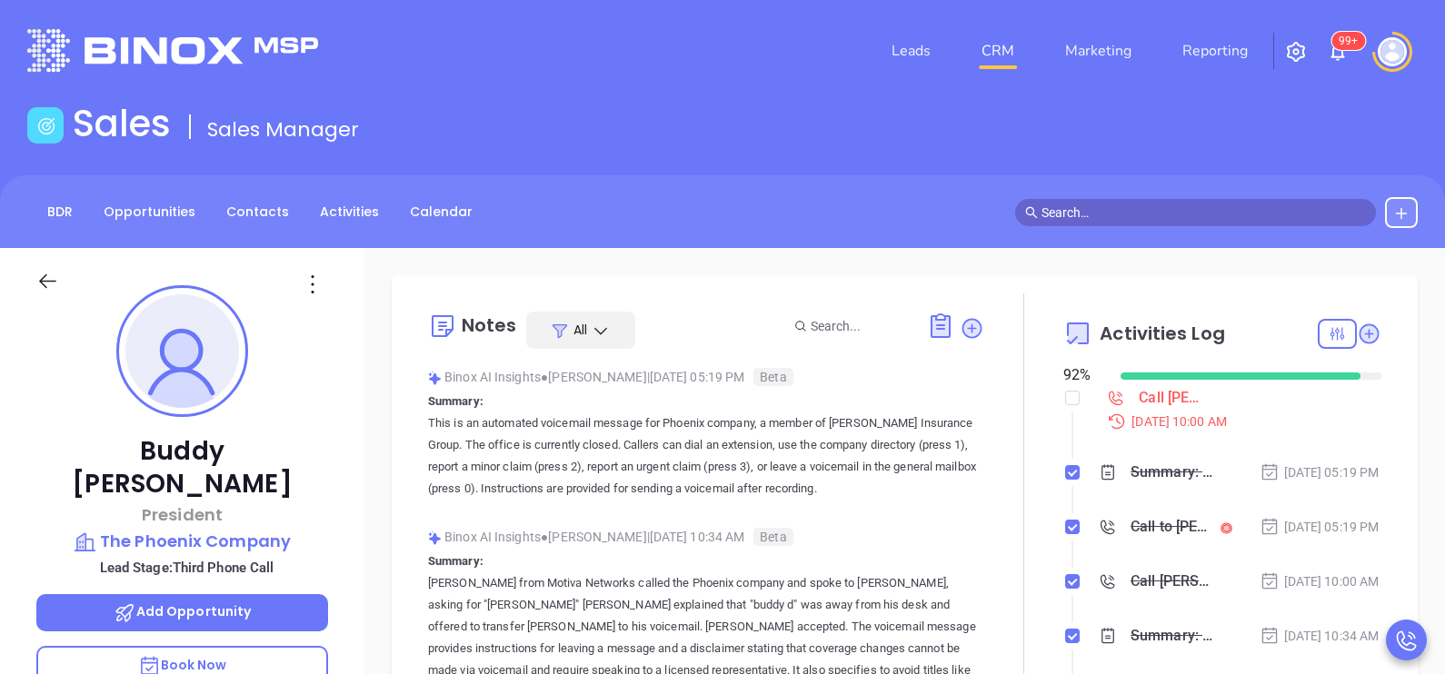
scroll to position [527, 0]
